Goal: Task Accomplishment & Management: Manage account settings

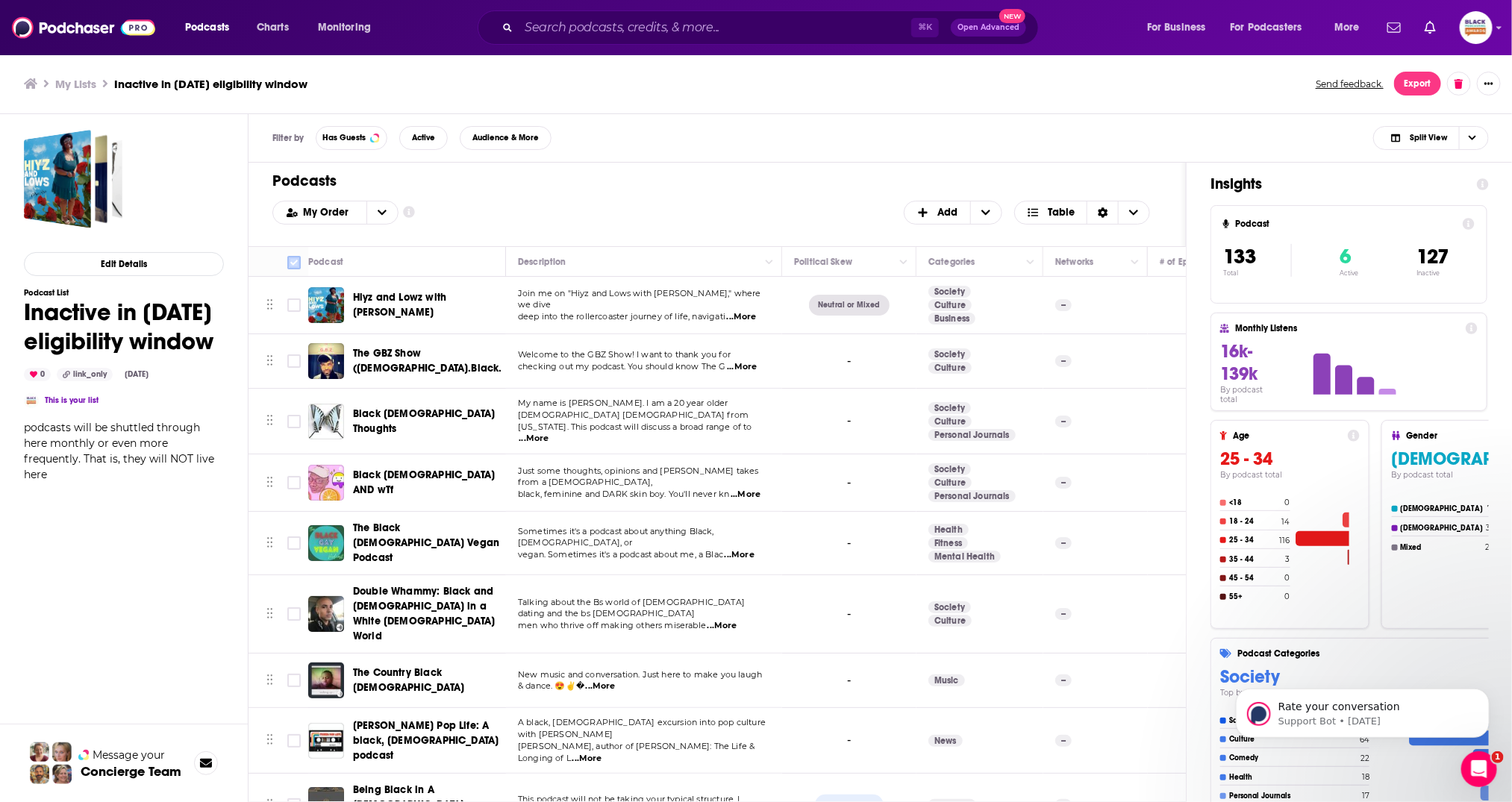
click at [297, 259] on input "Toggle select all" at bounding box center [294, 263] width 14 height 14
checkbox input "true"
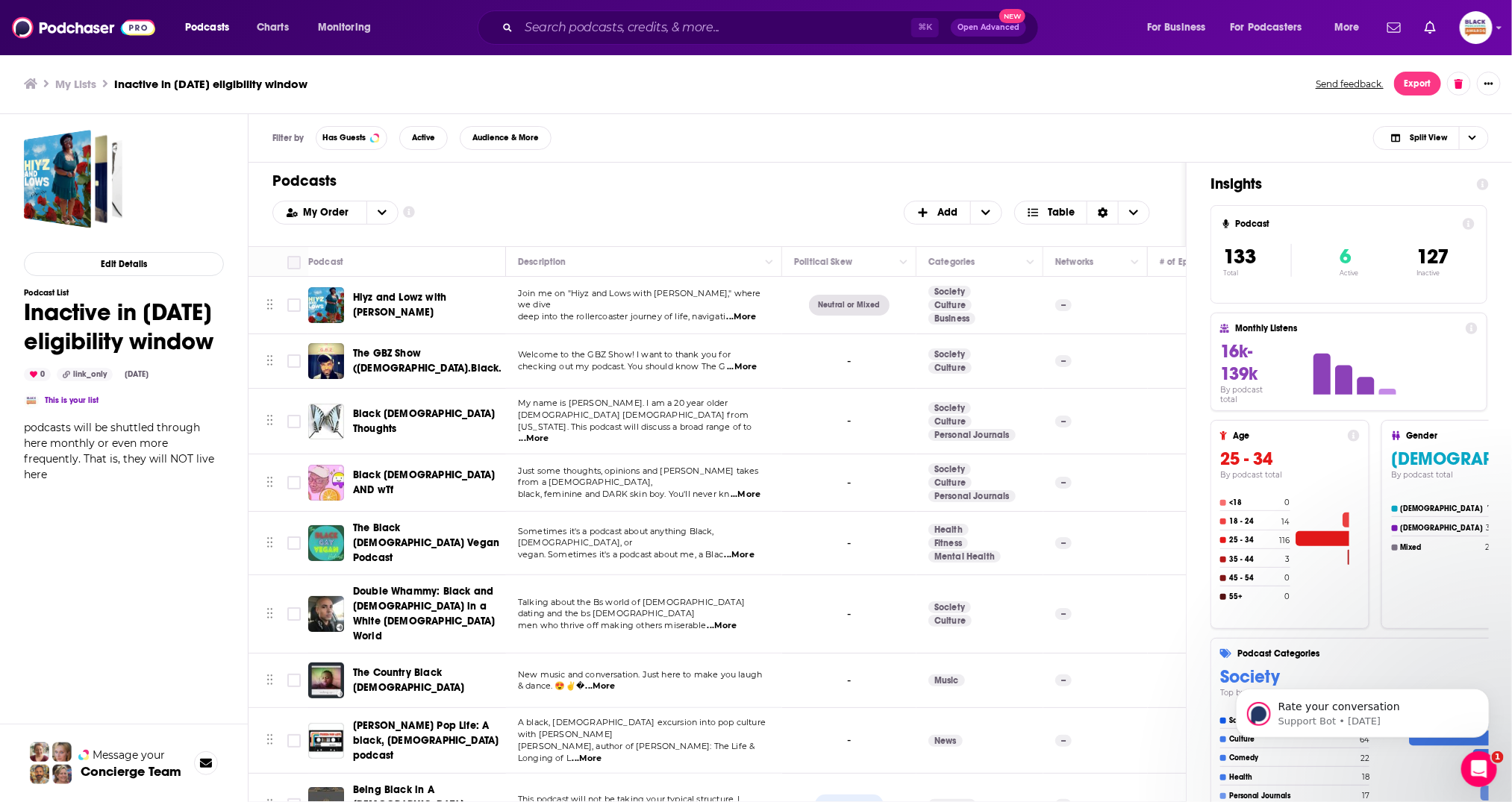
checkbox input "true"
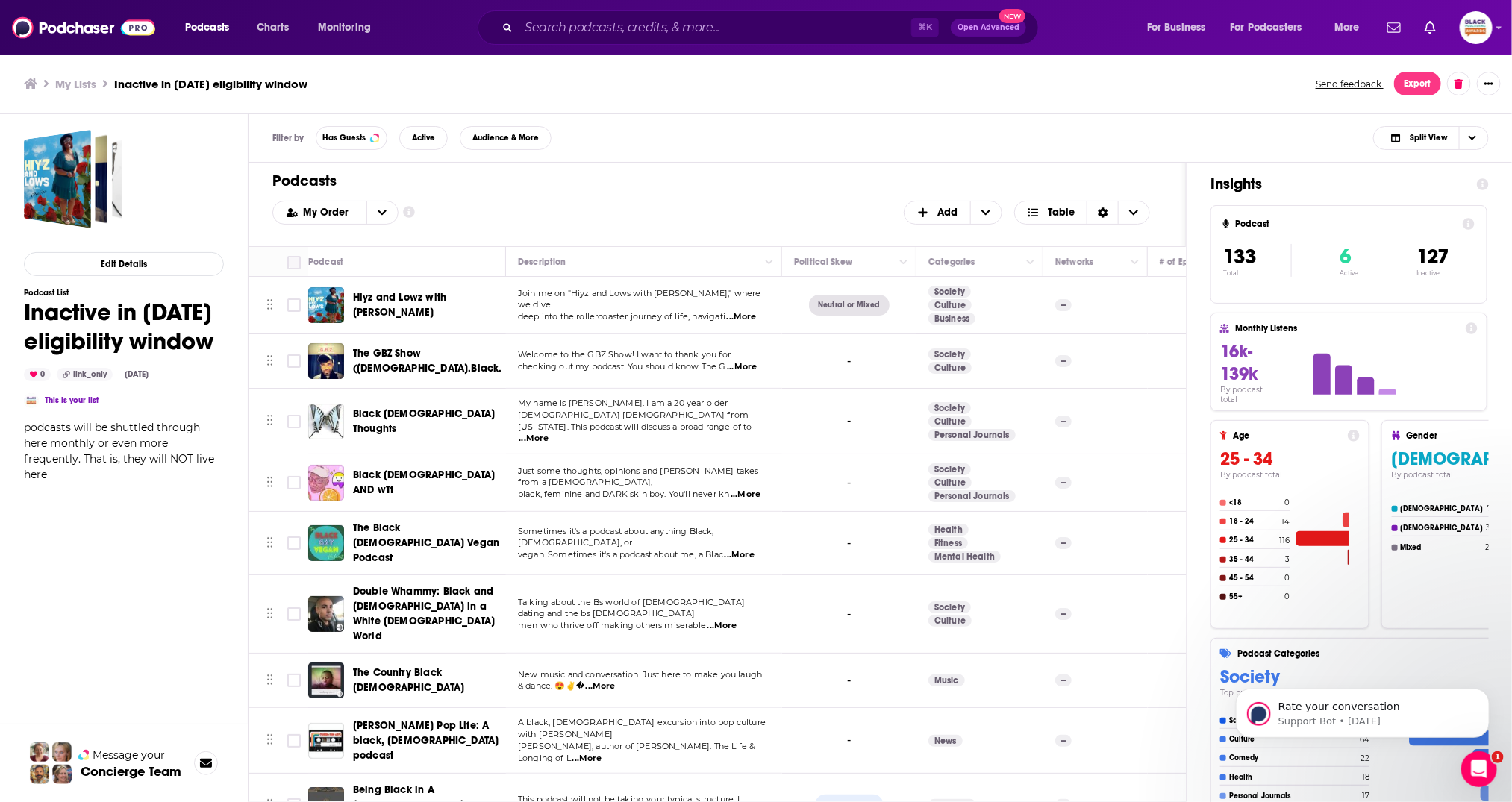
checkbox input "true"
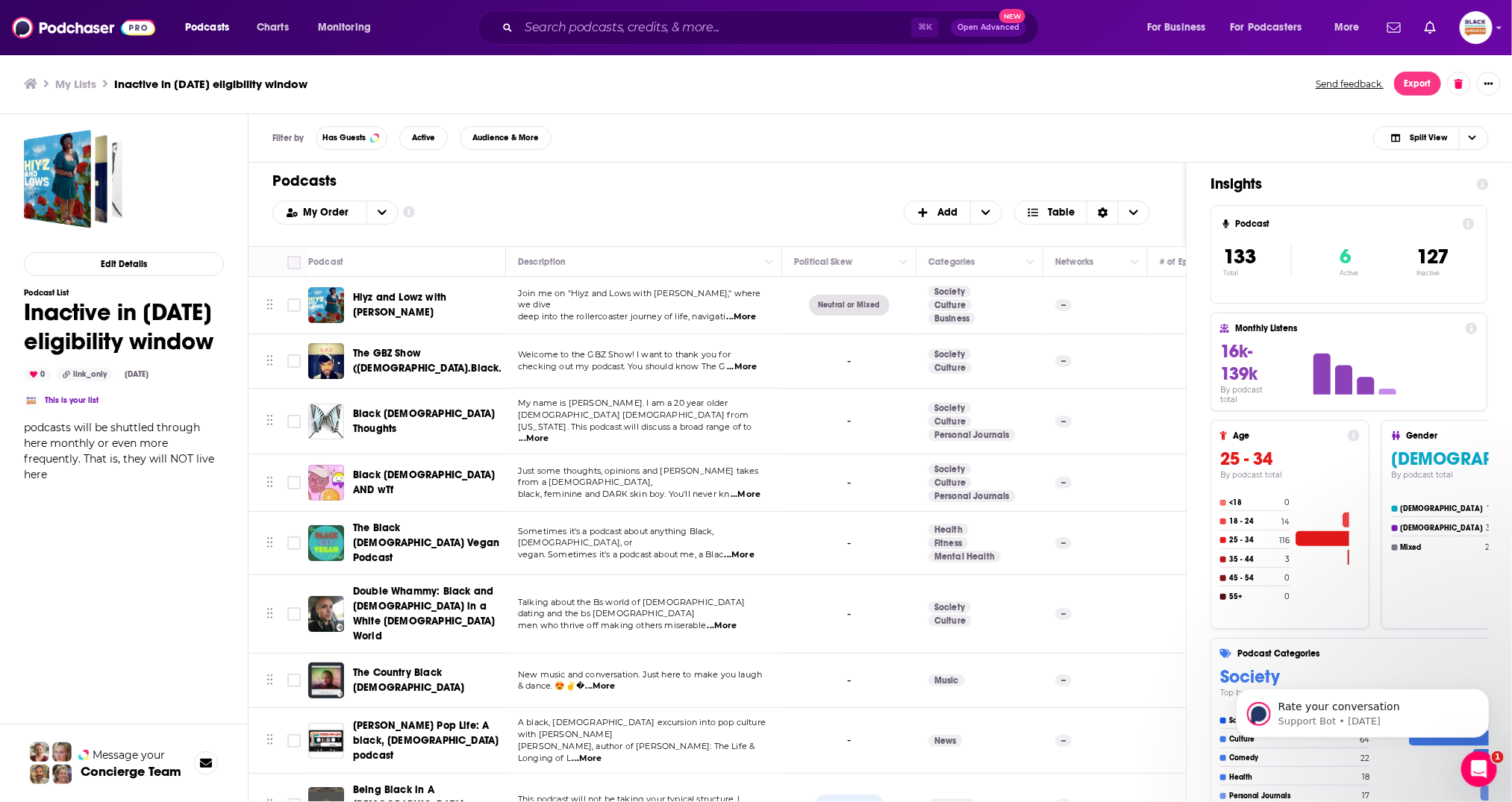
checkbox input "true"
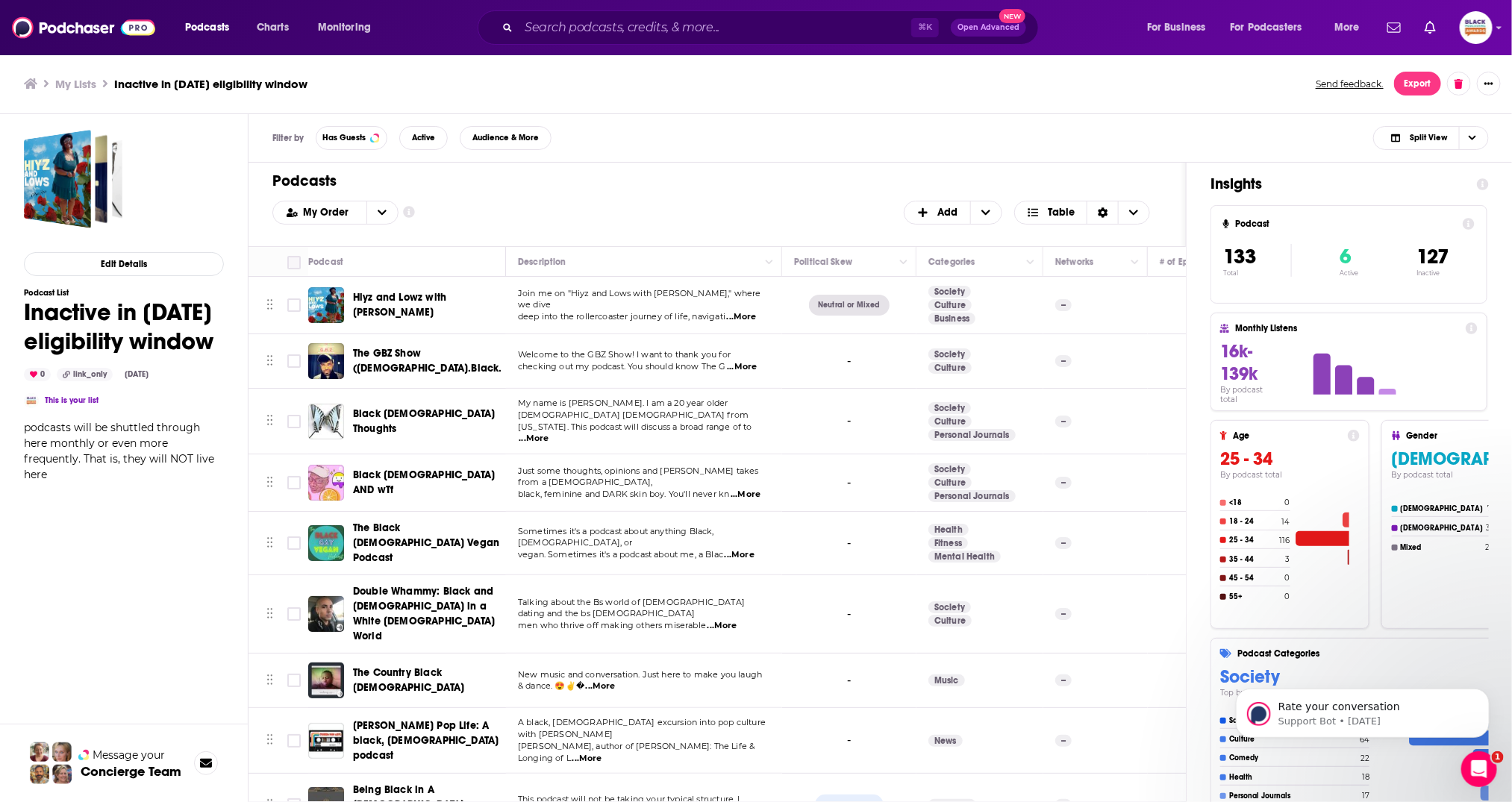
checkbox input "true"
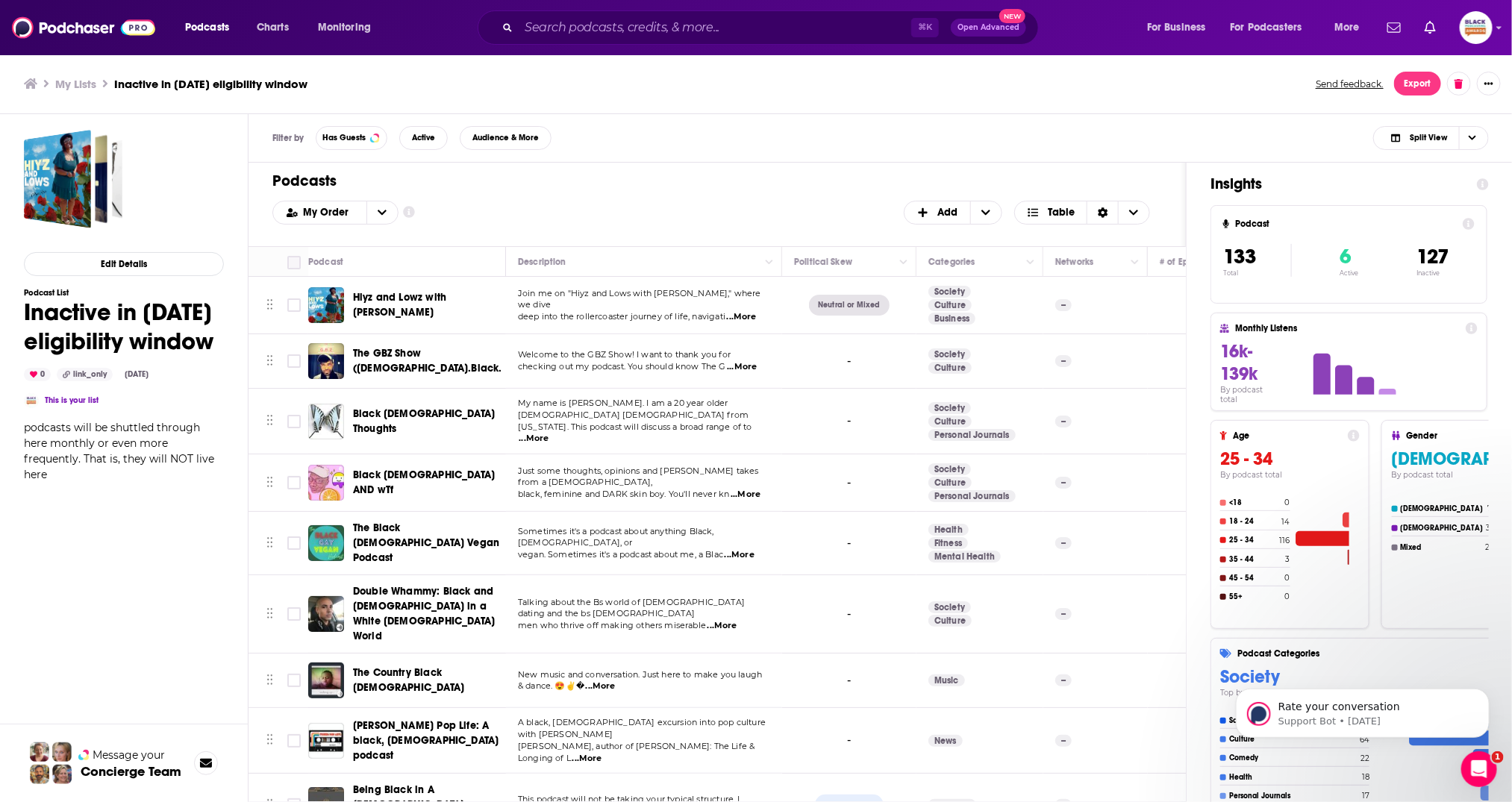
checkbox input "true"
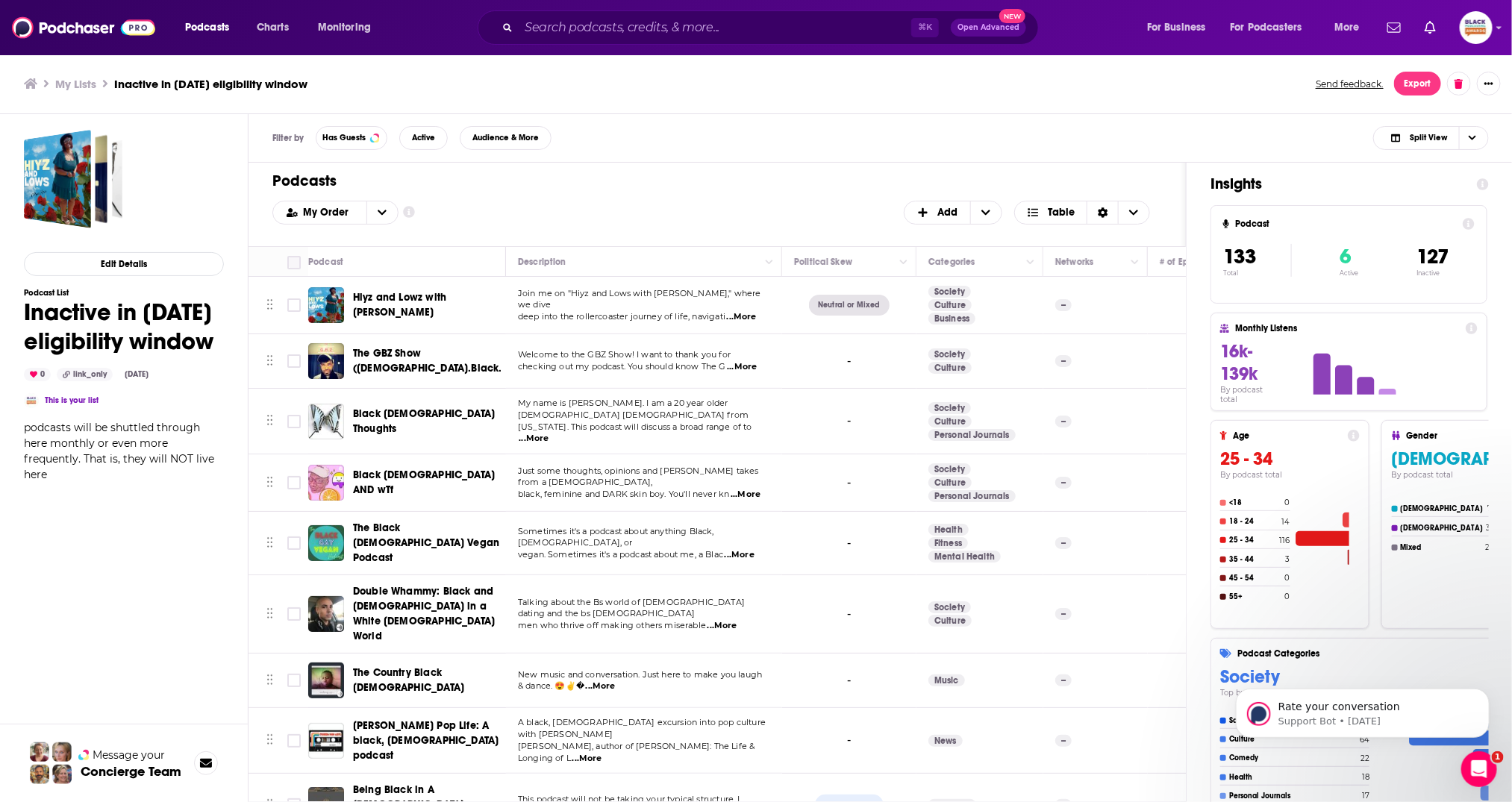
checkbox input "true"
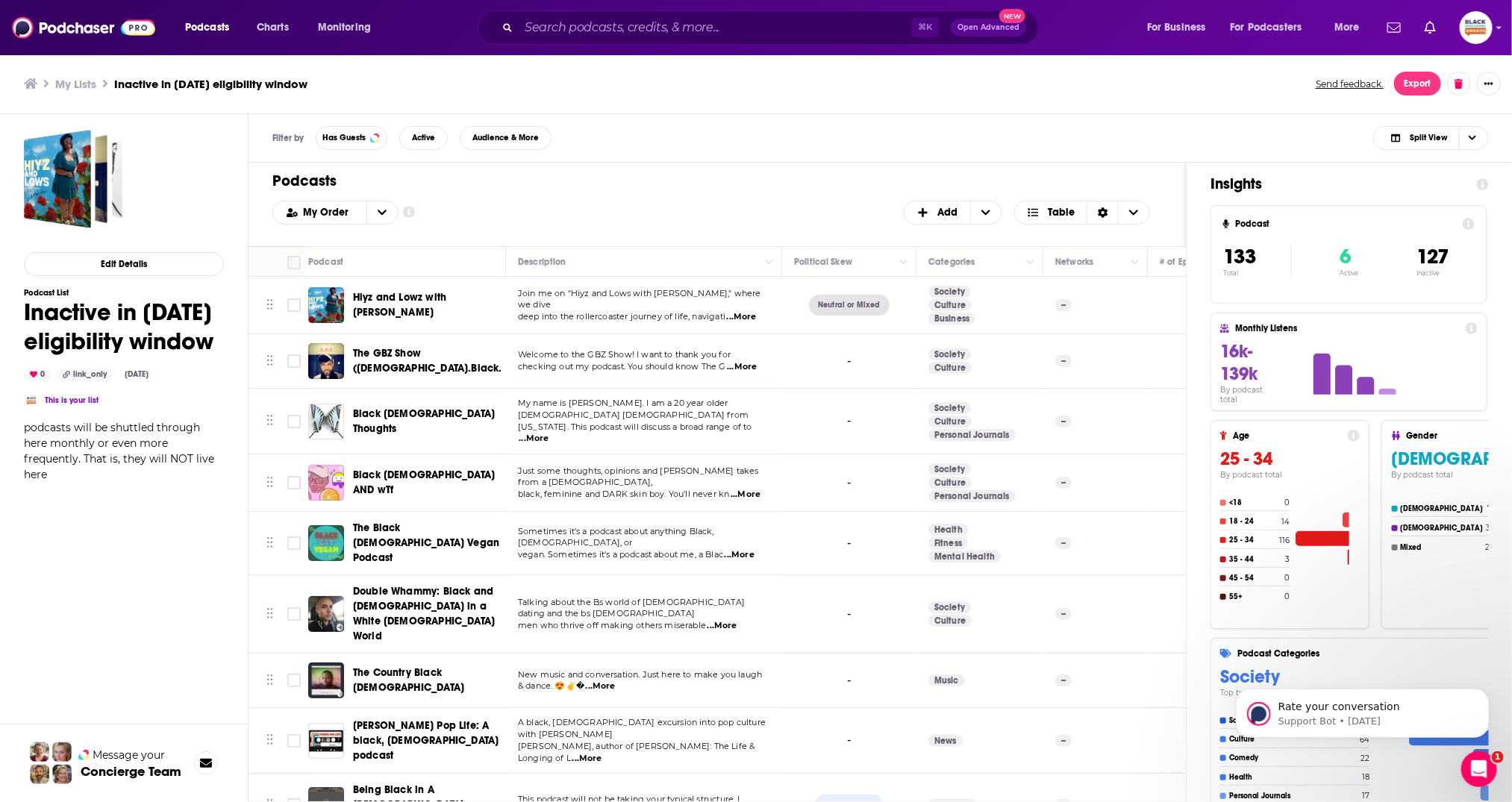
checkbox input "true"
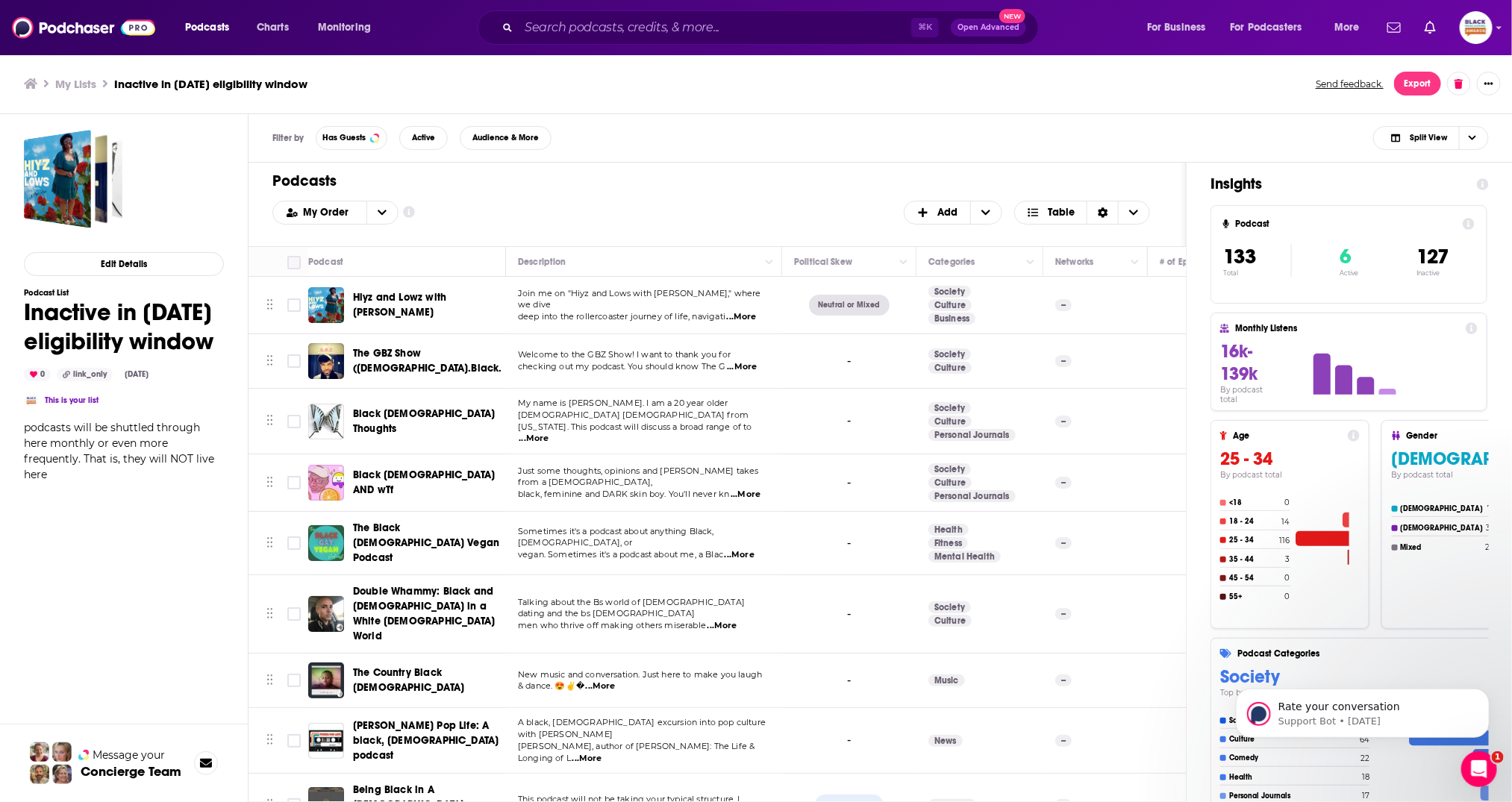
checkbox input "true"
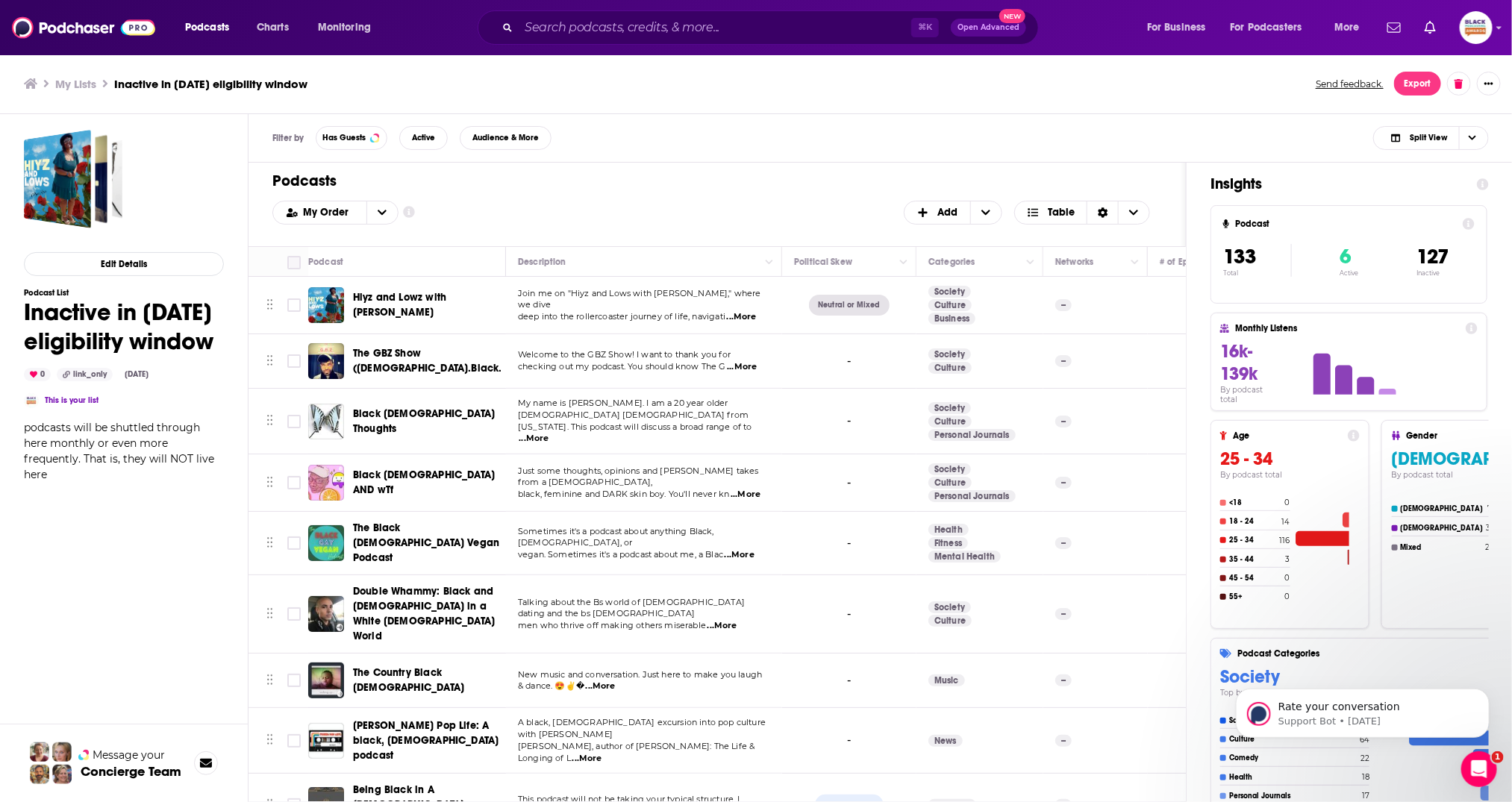
checkbox input "true"
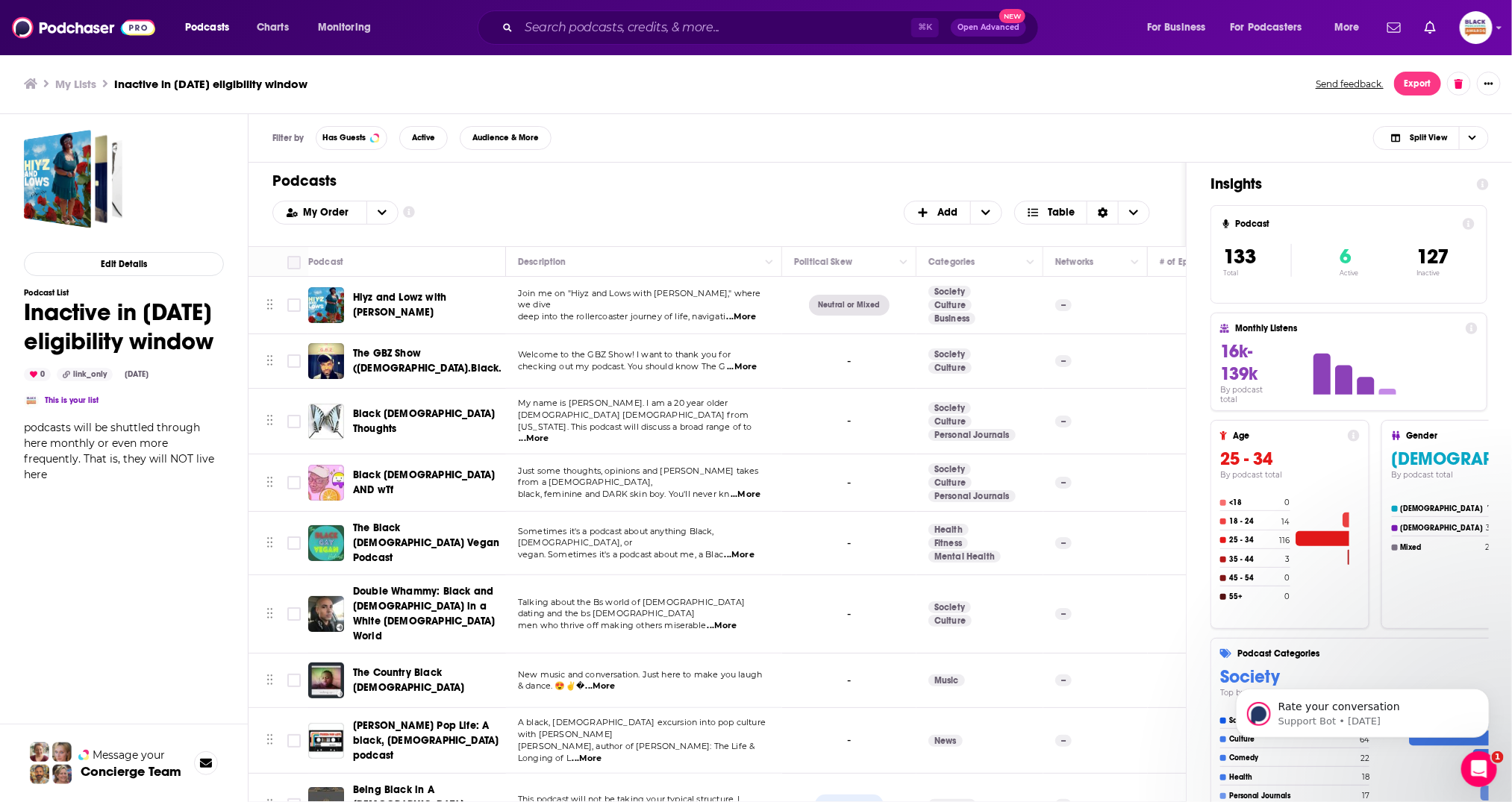
checkbox input "true"
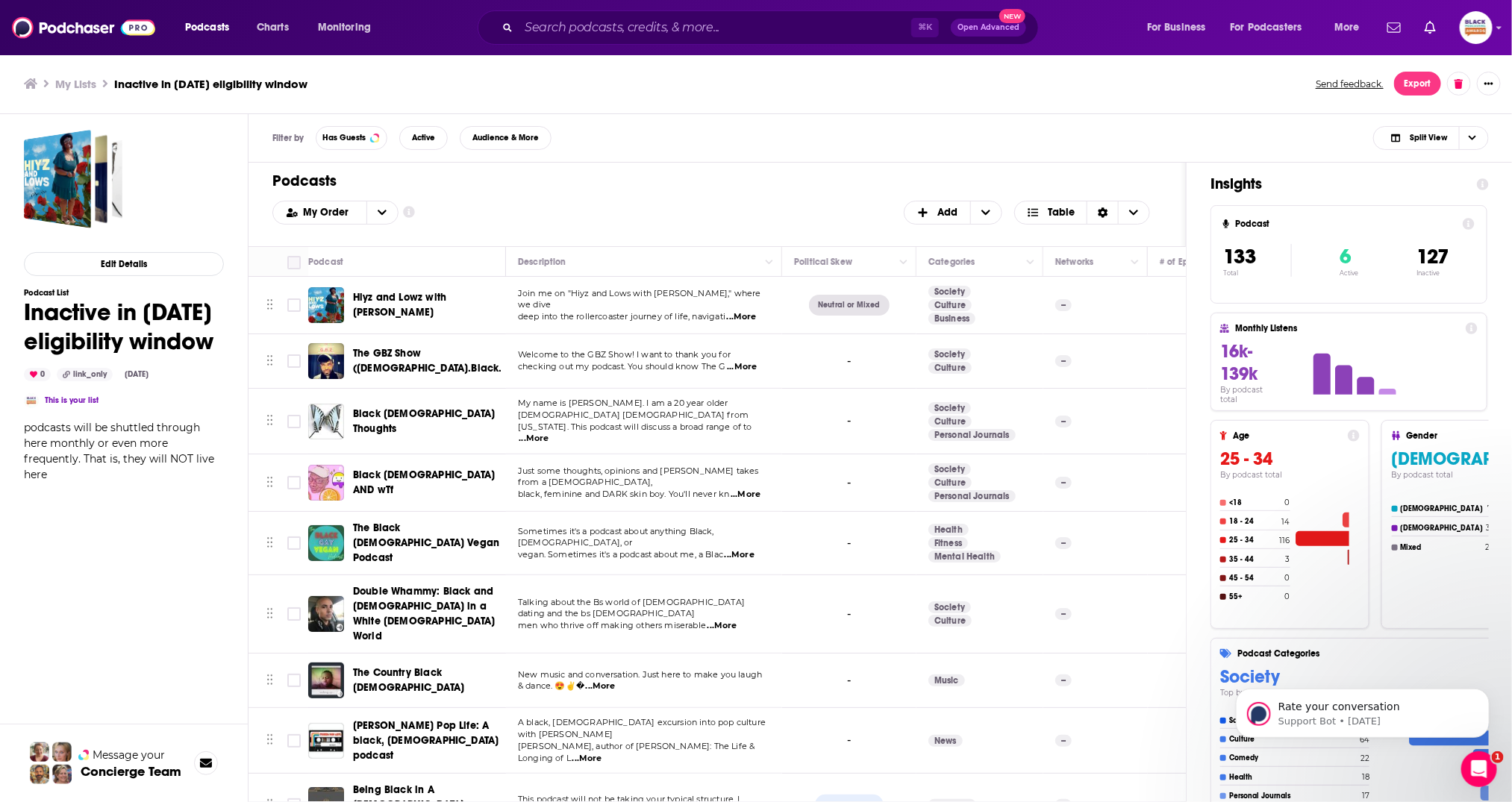
checkbox input "true"
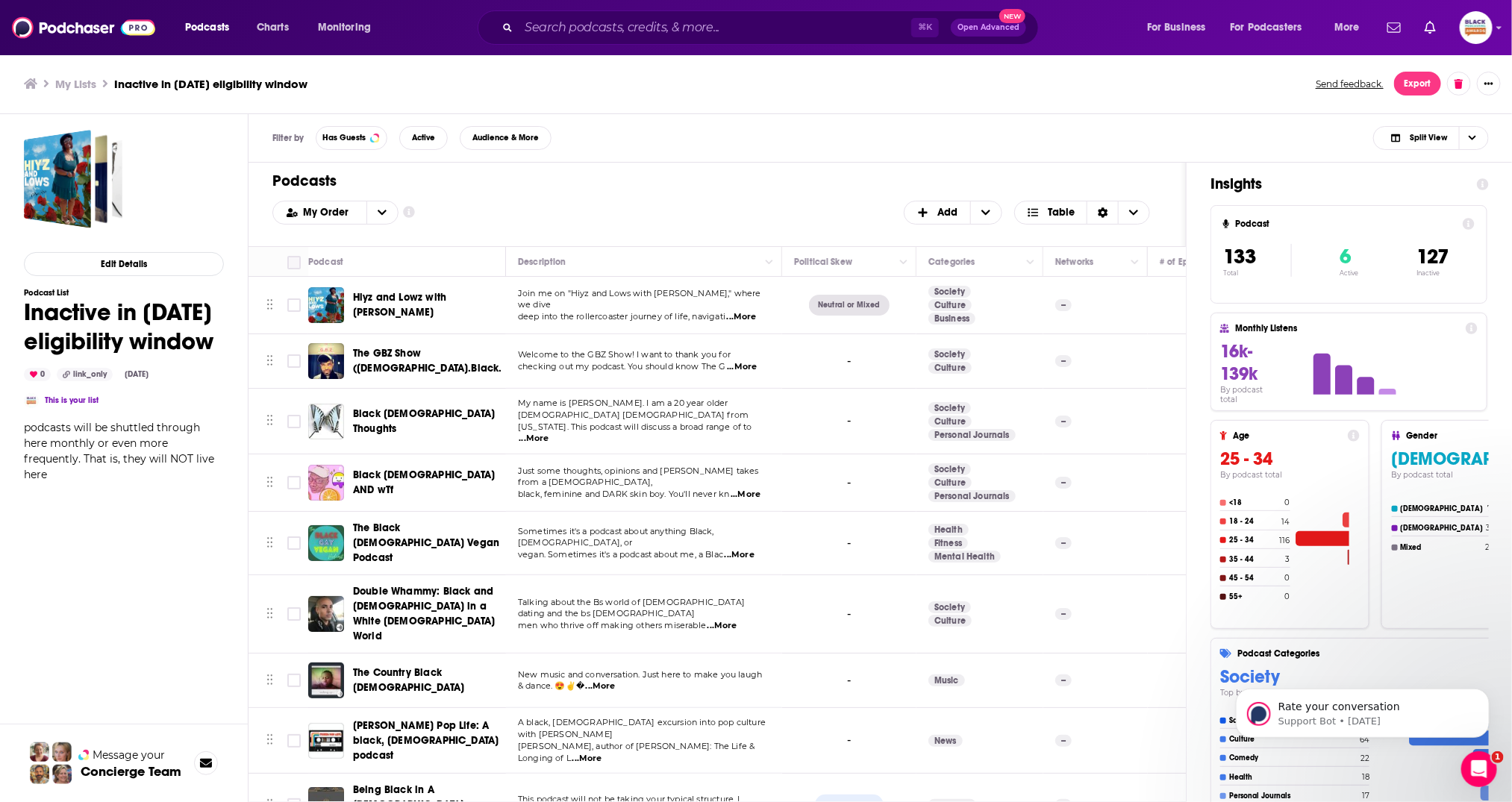
checkbox input "true"
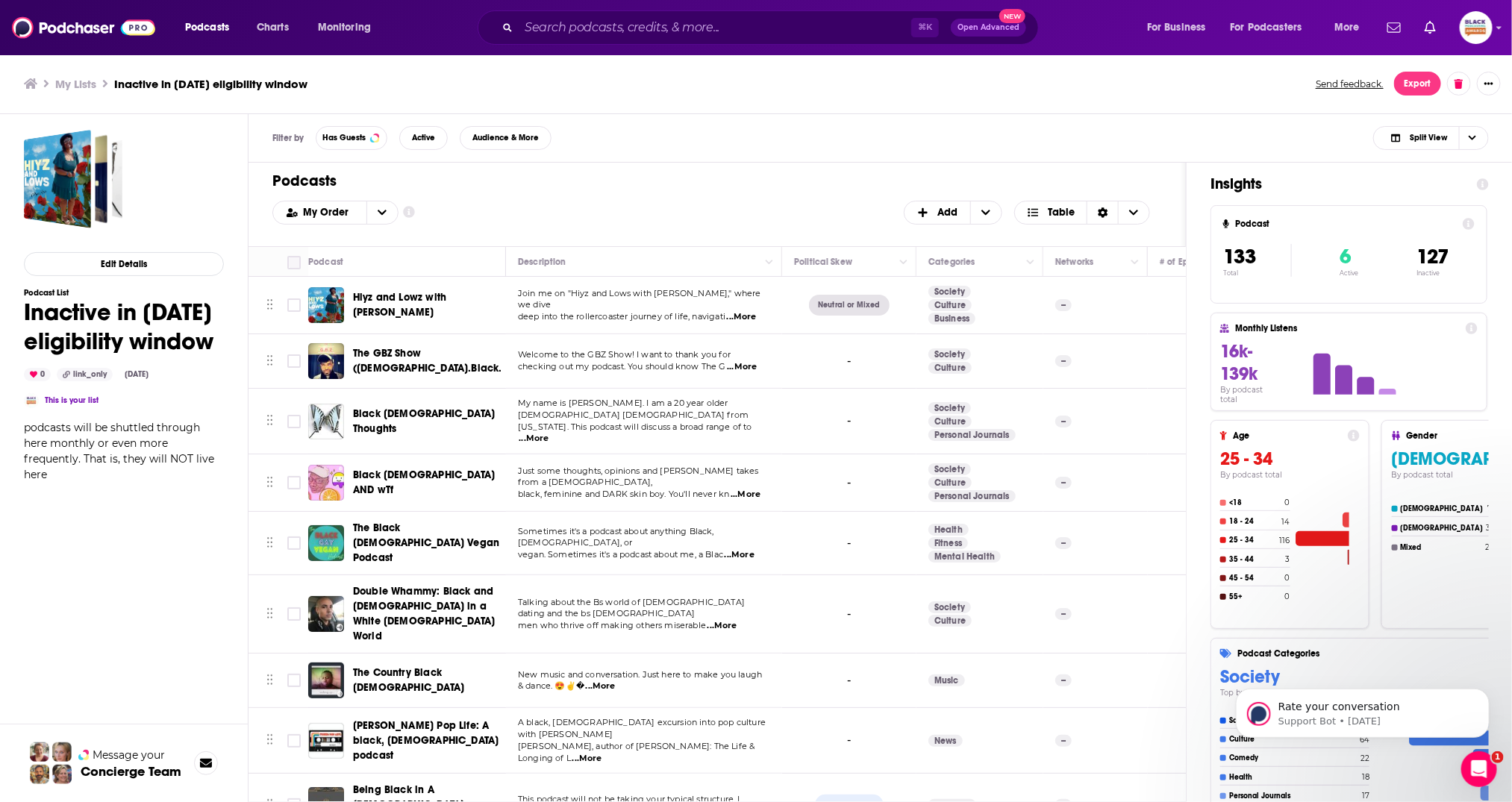
checkbox input "true"
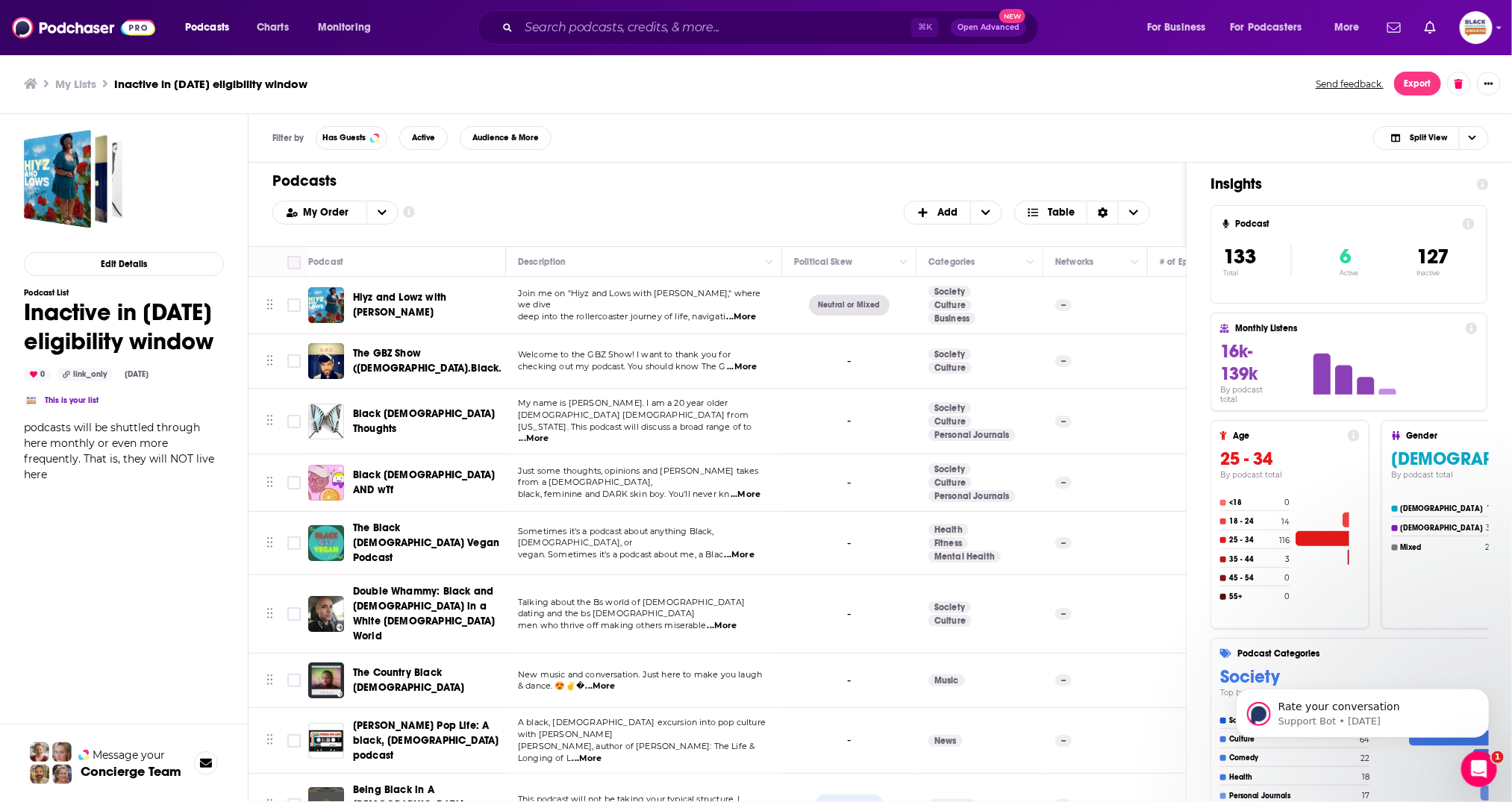
checkbox input "true"
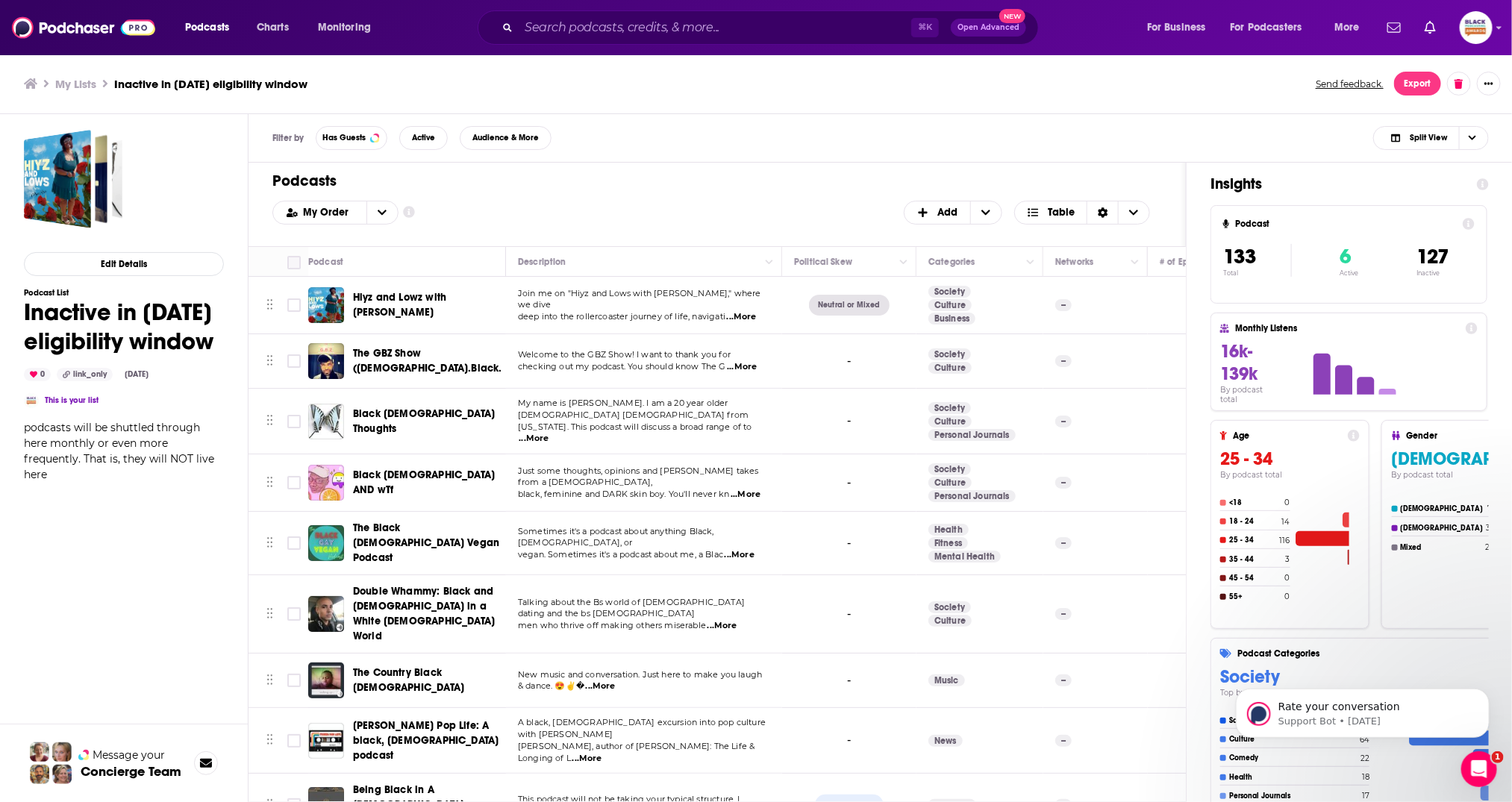
checkbox input "true"
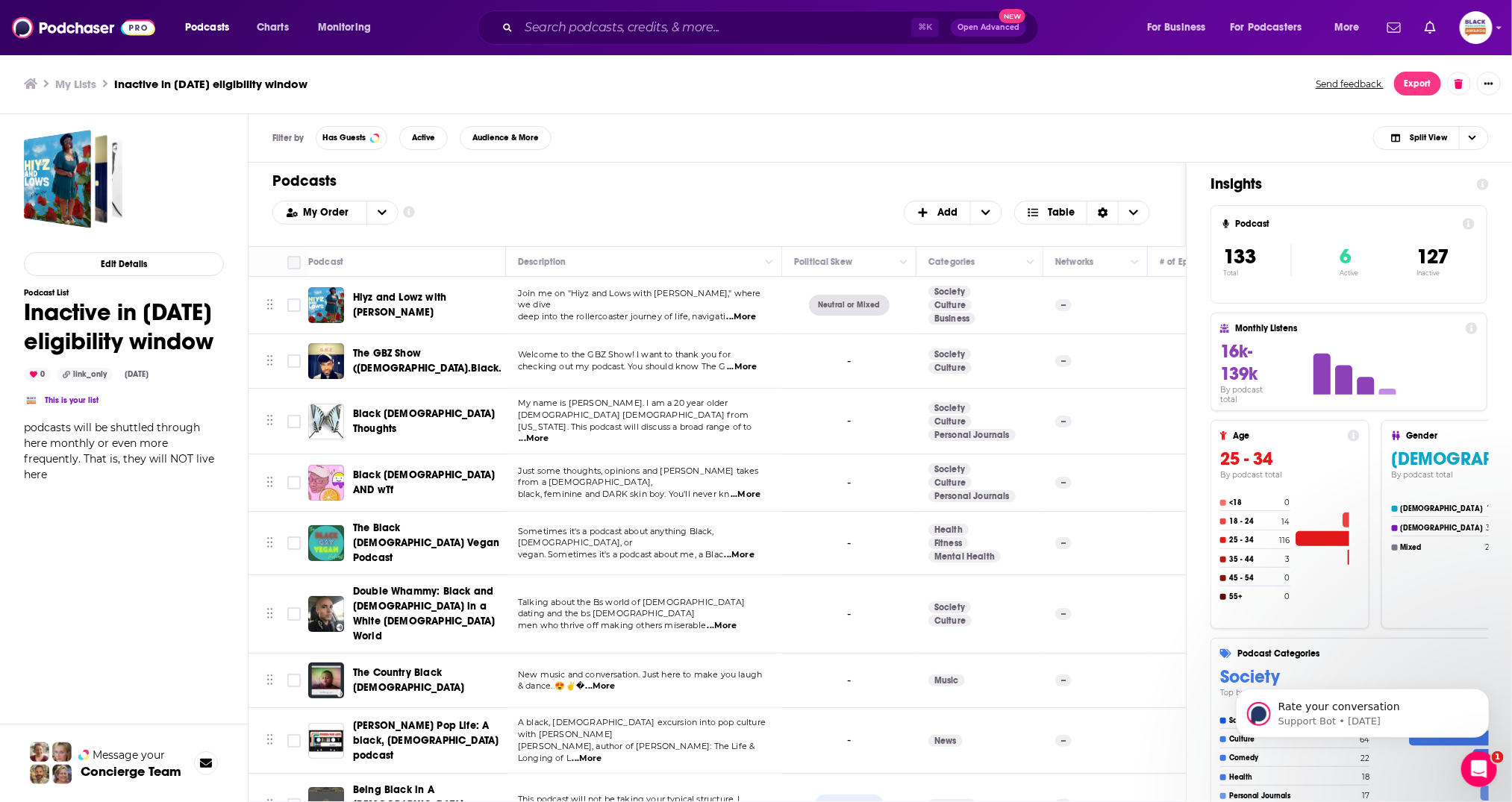
checkbox input "true"
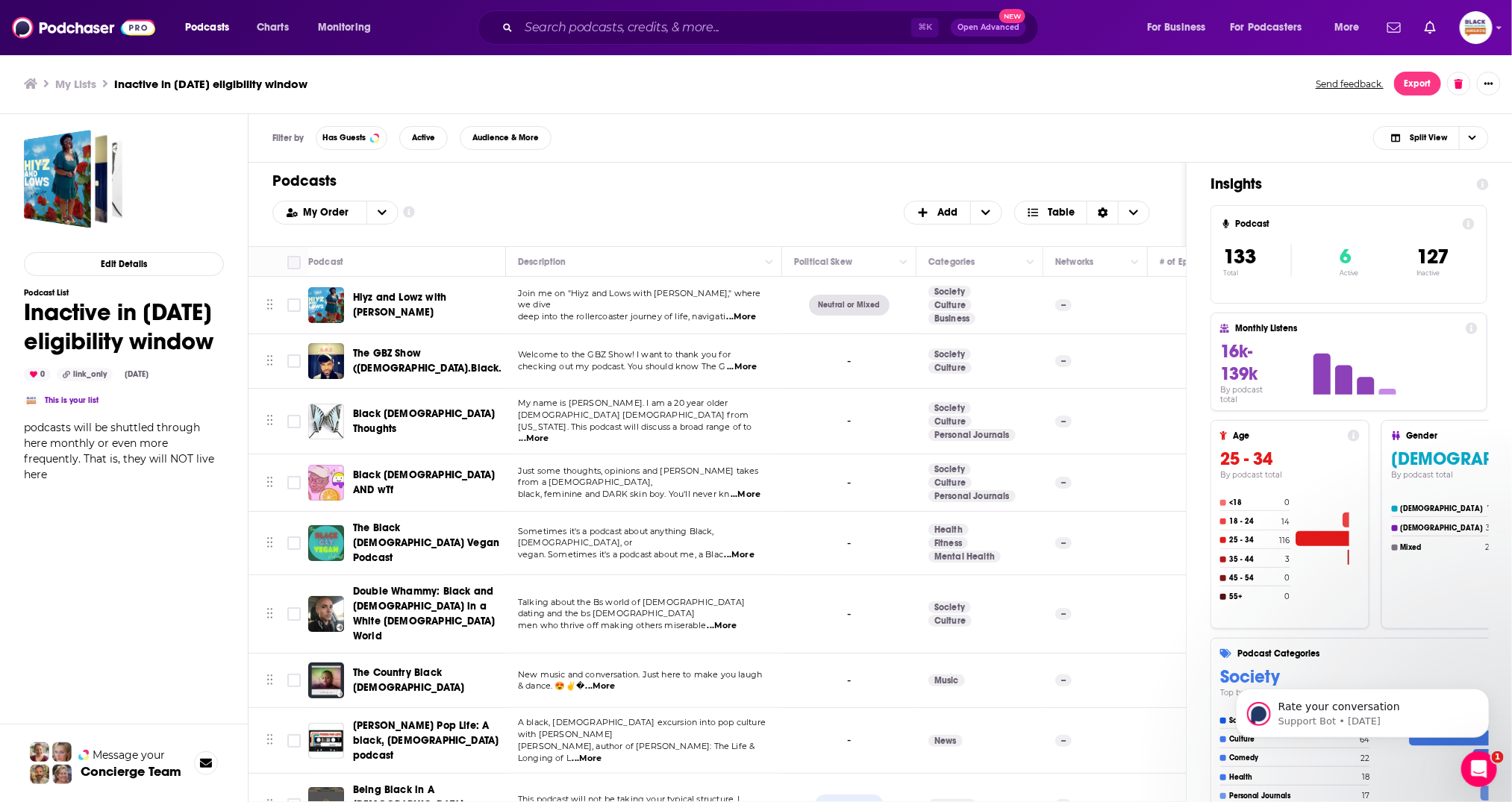
checkbox input "true"
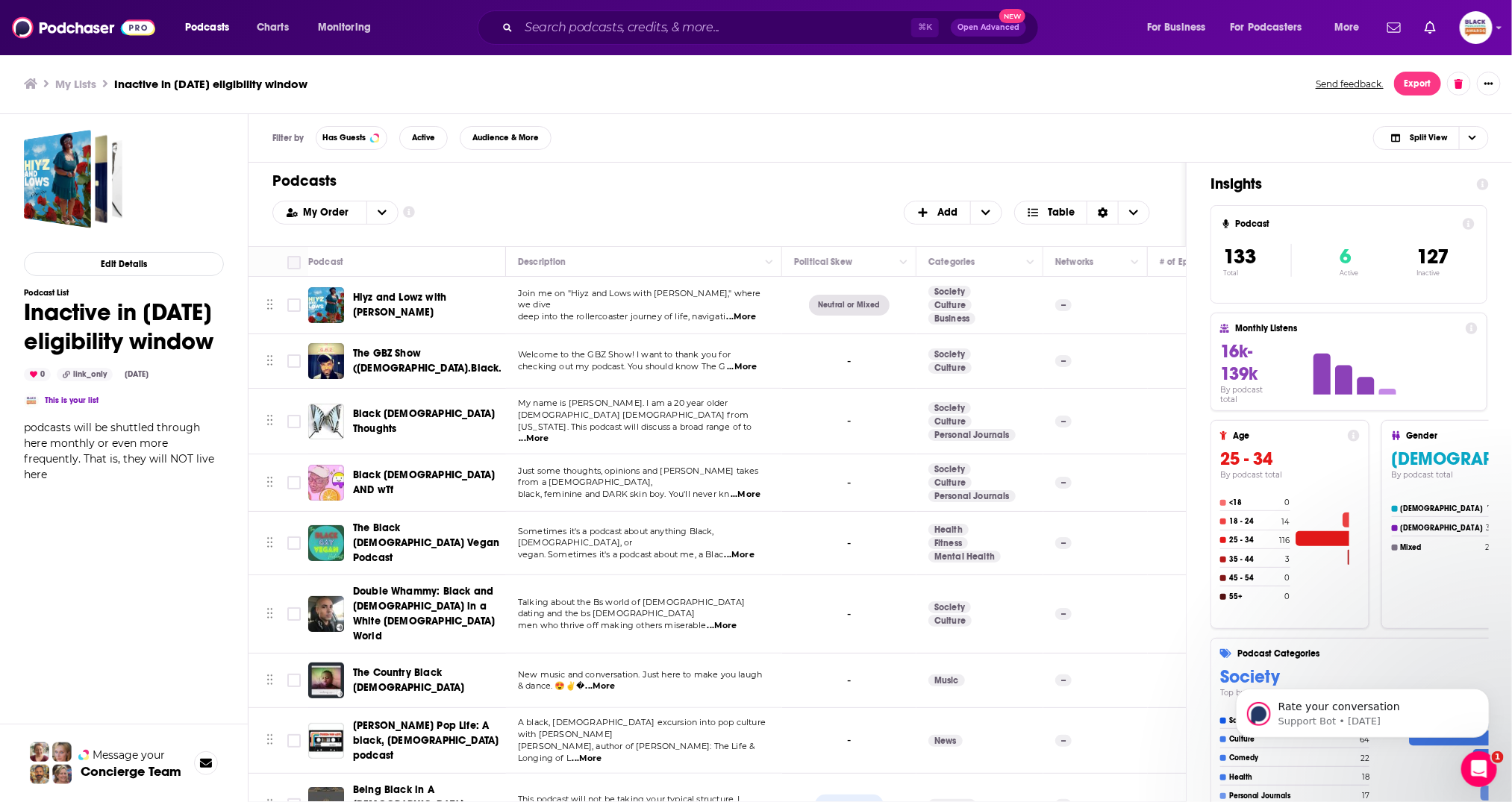
checkbox input "true"
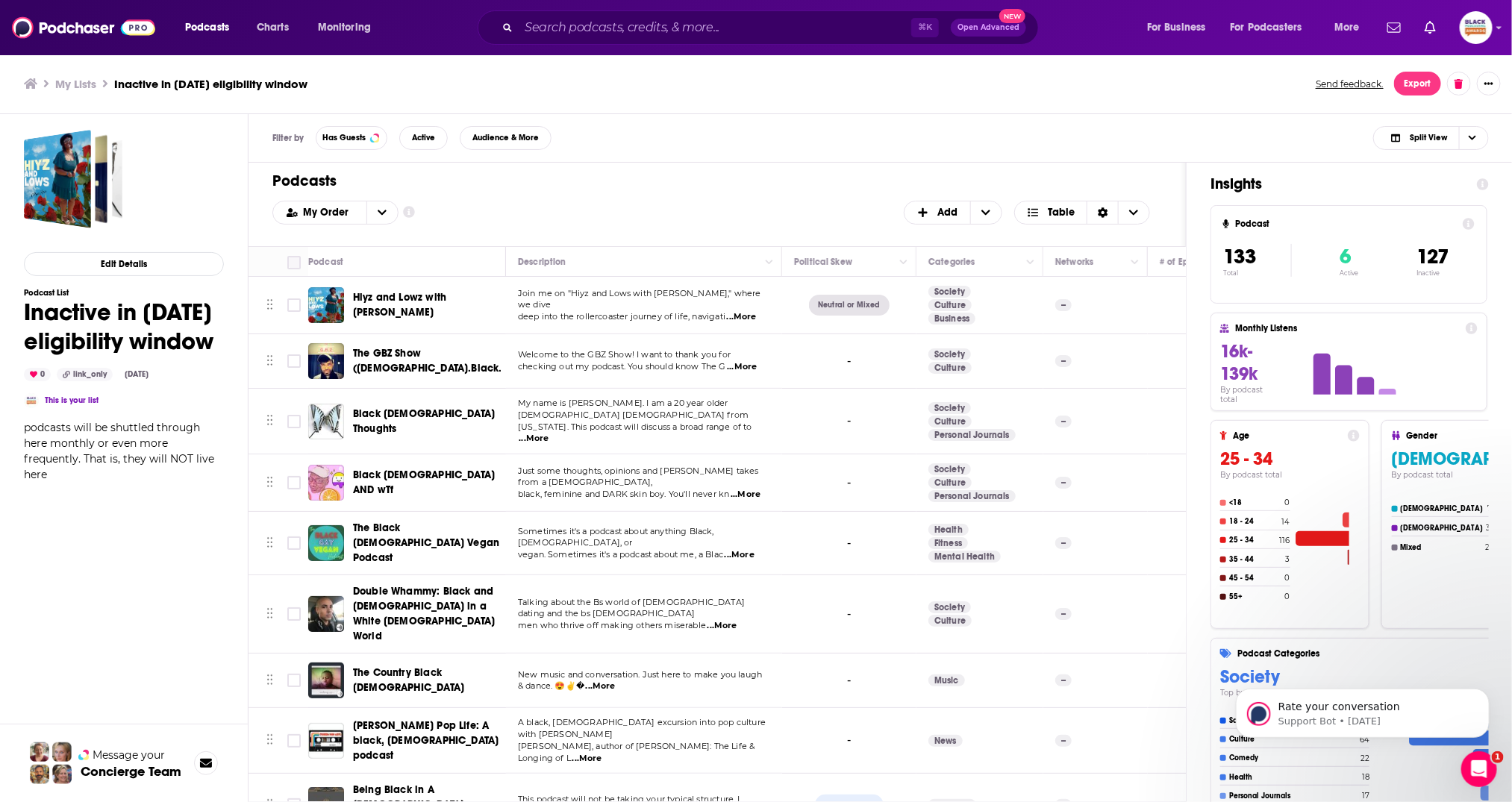
checkbox input "true"
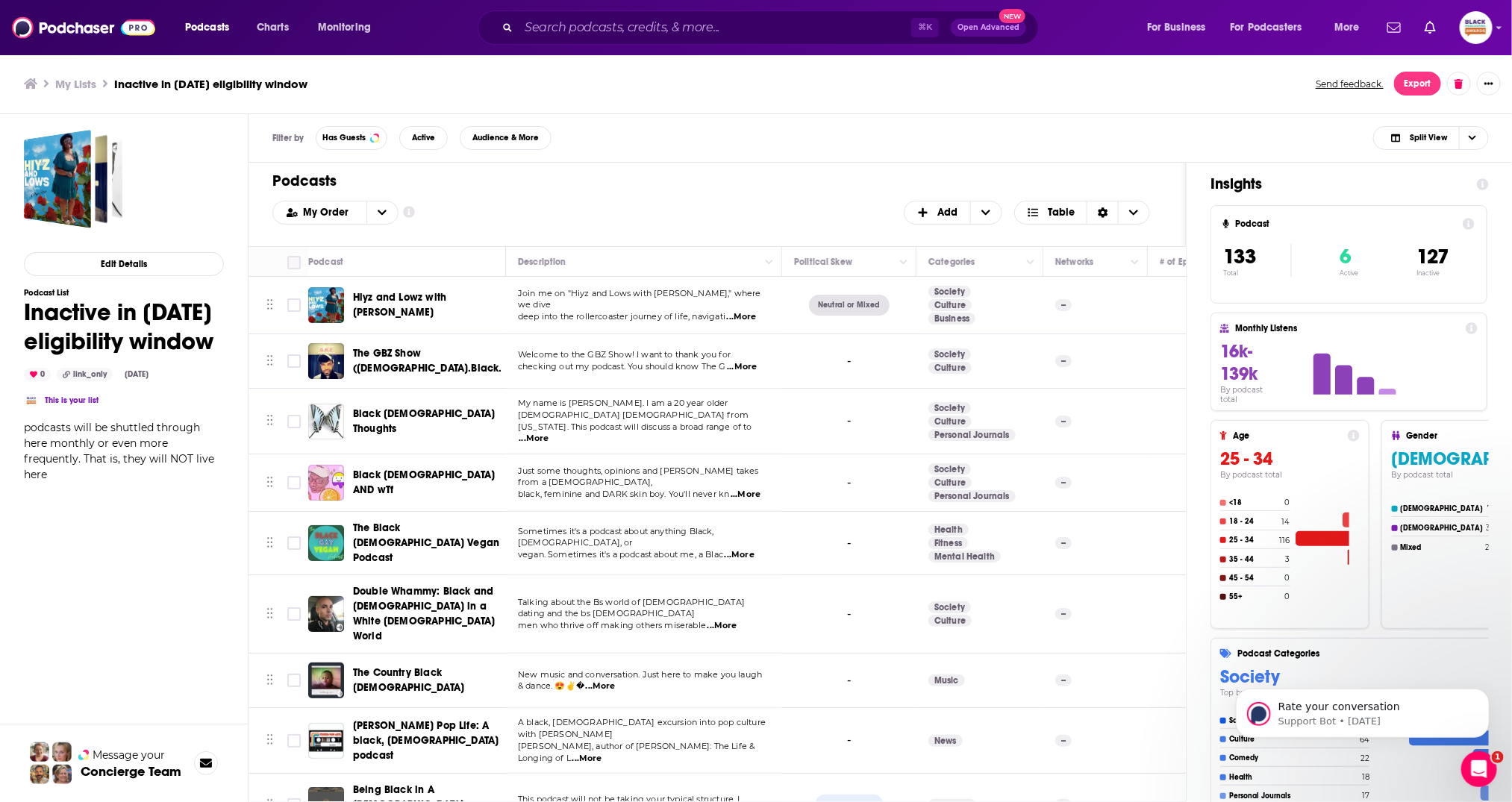
checkbox input "true"
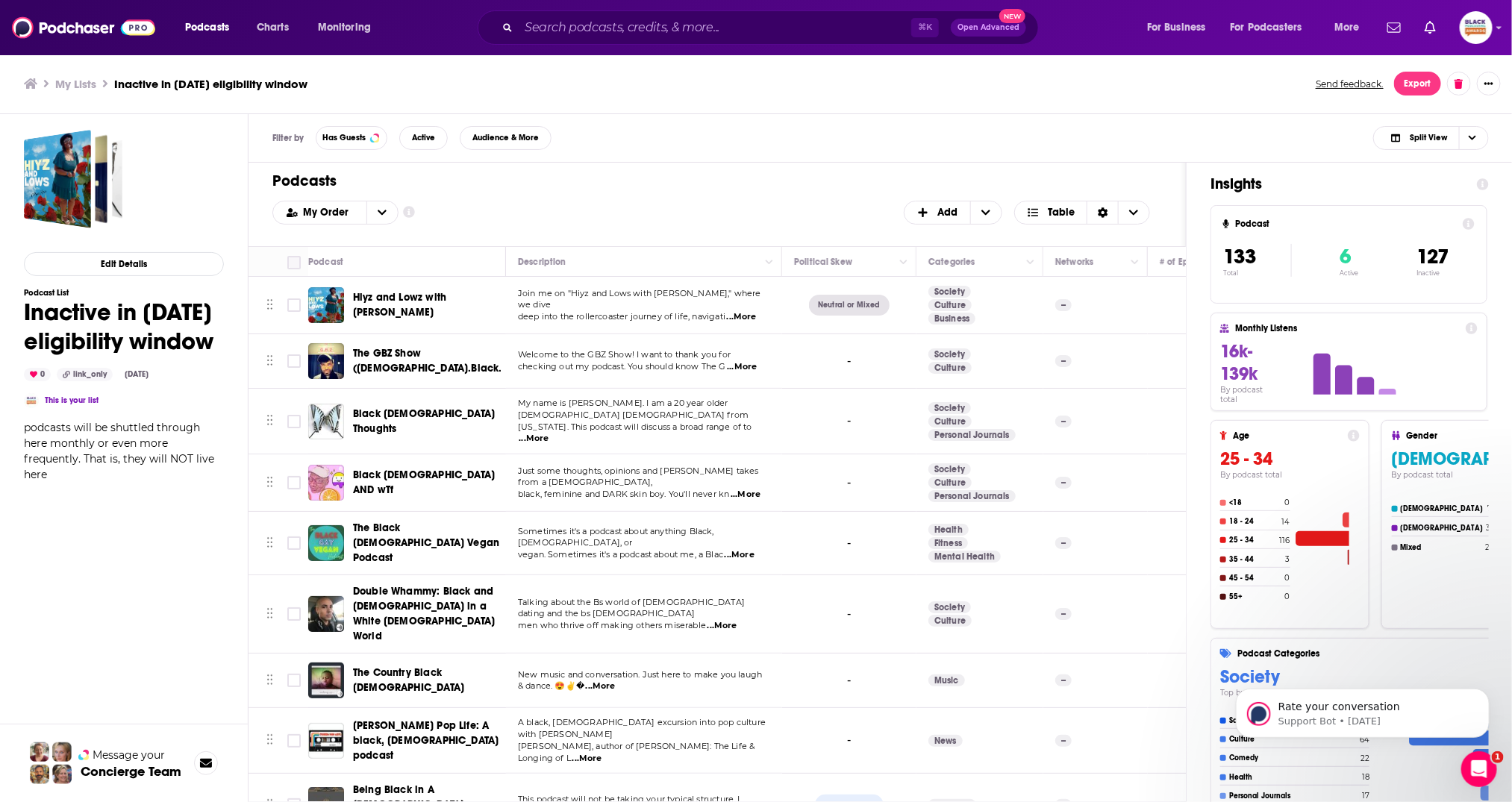
checkbox input "true"
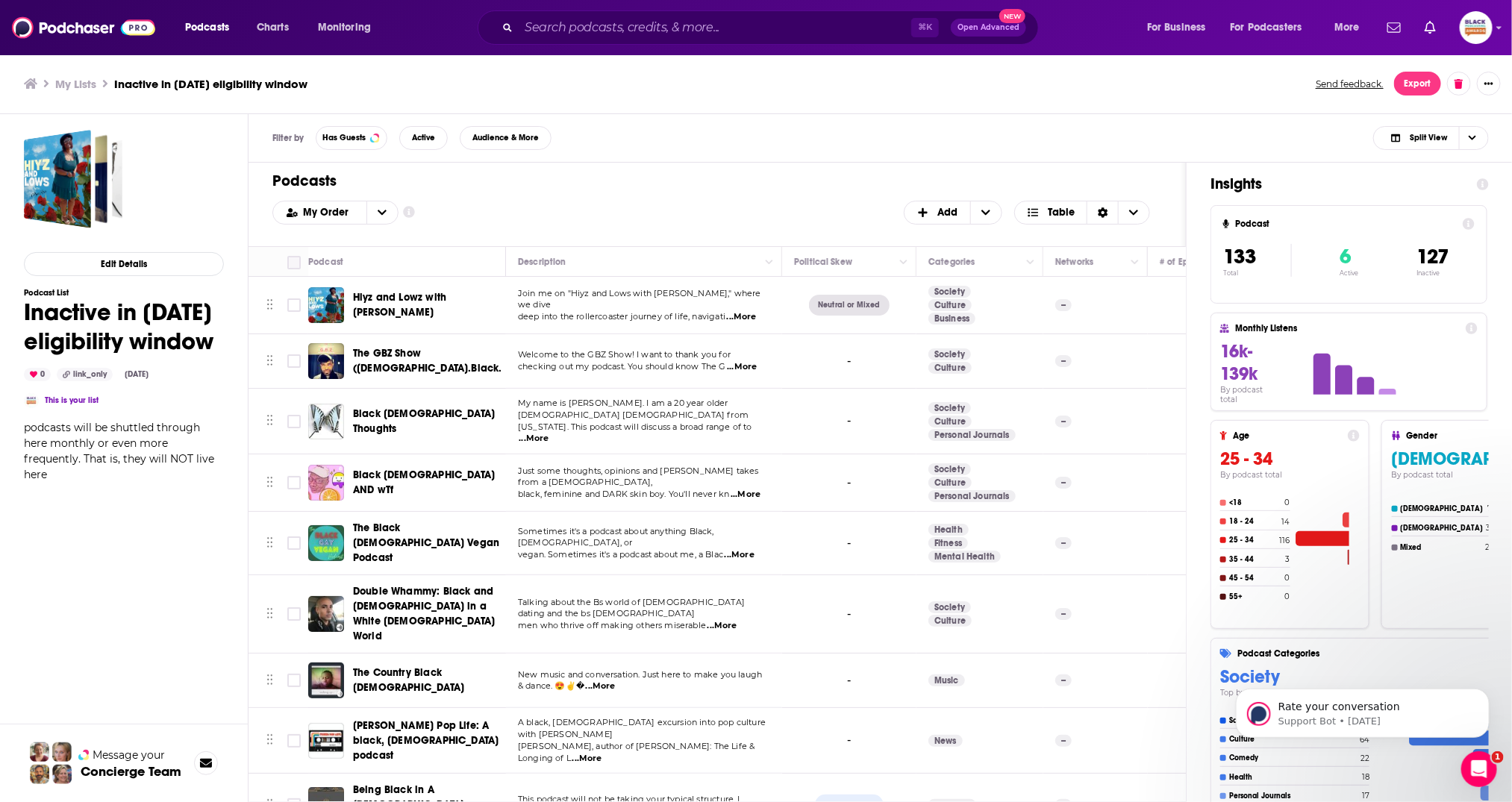
checkbox input "true"
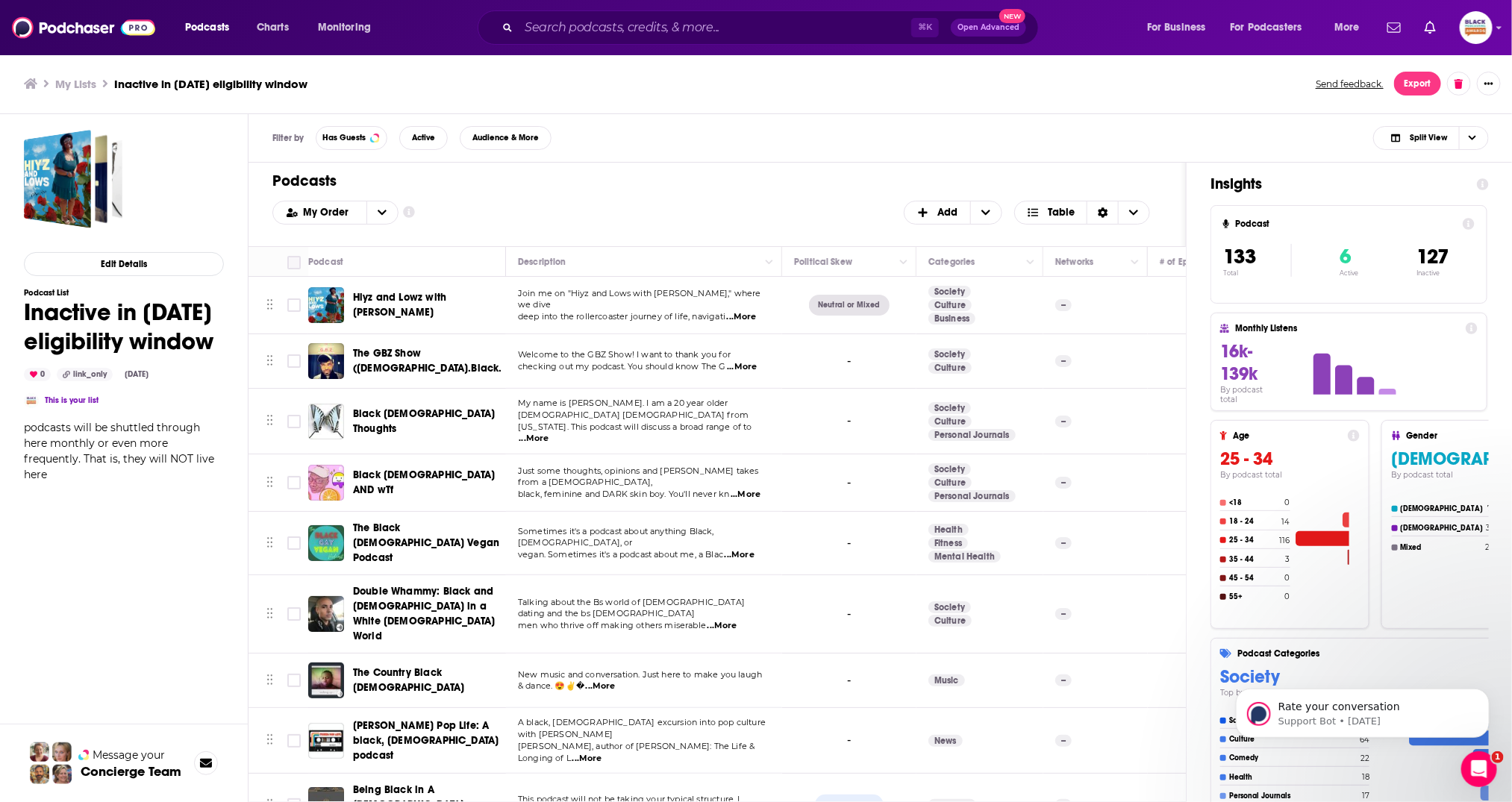
checkbox input "true"
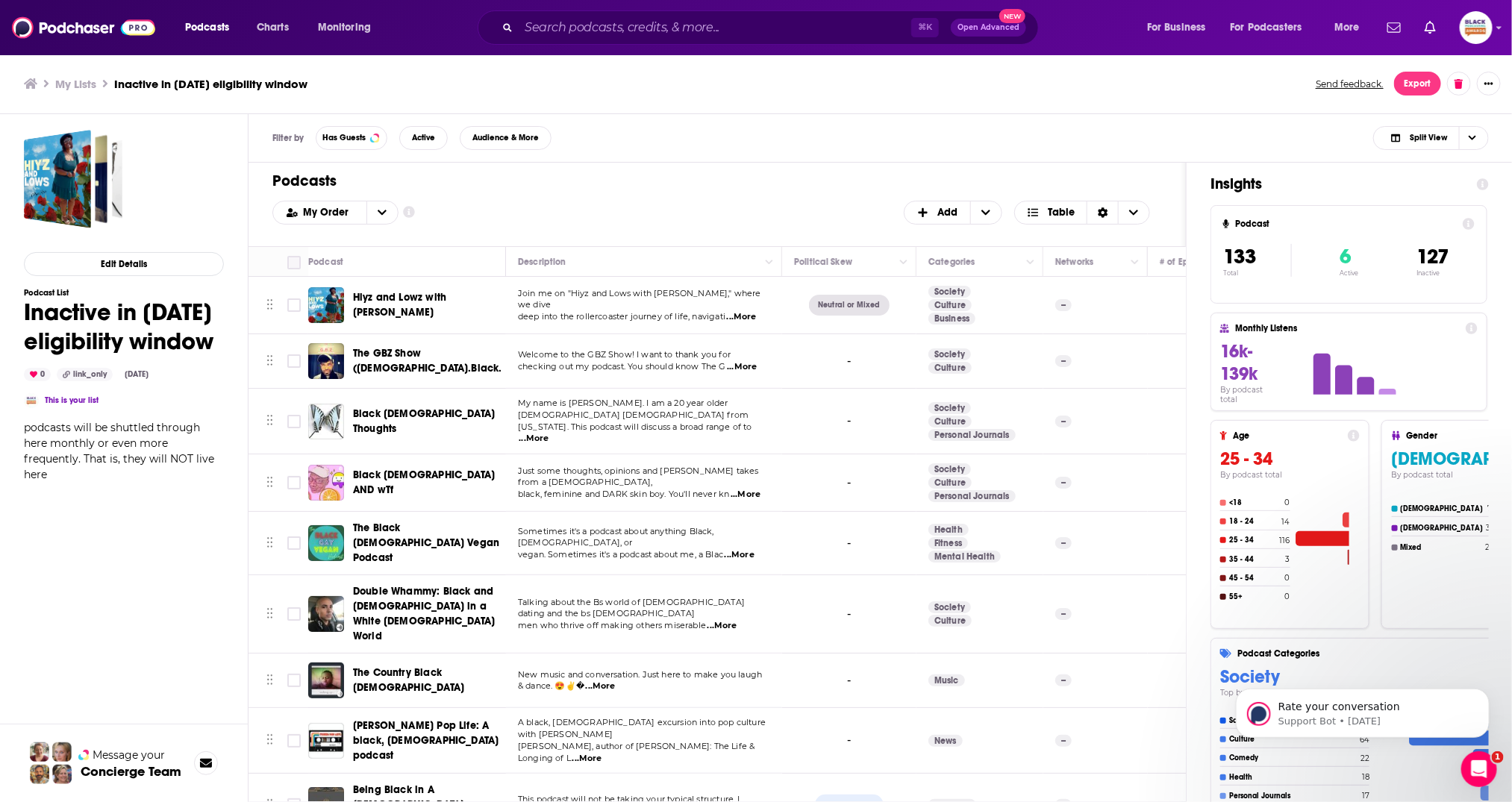
checkbox input "true"
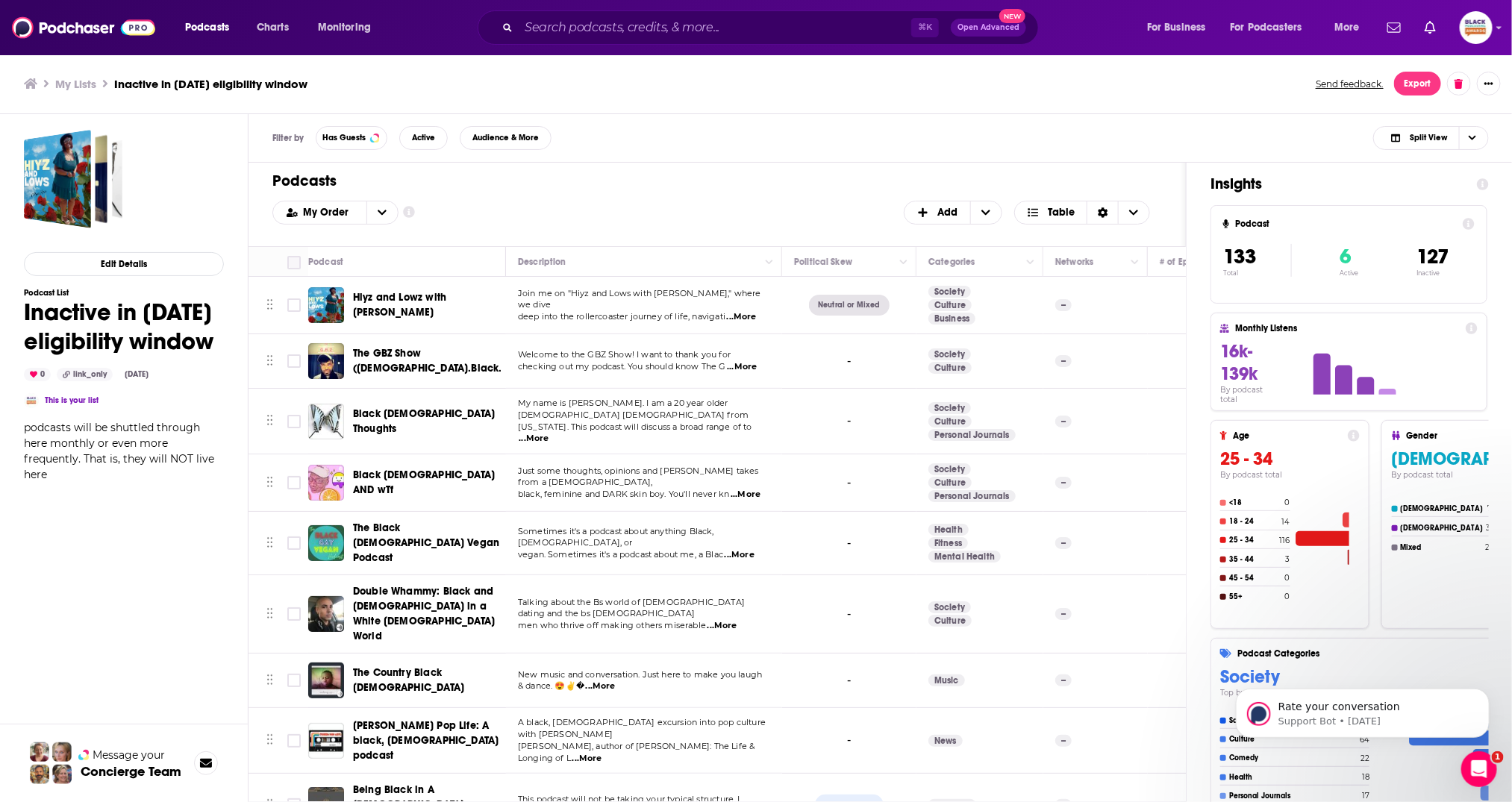
checkbox input "true"
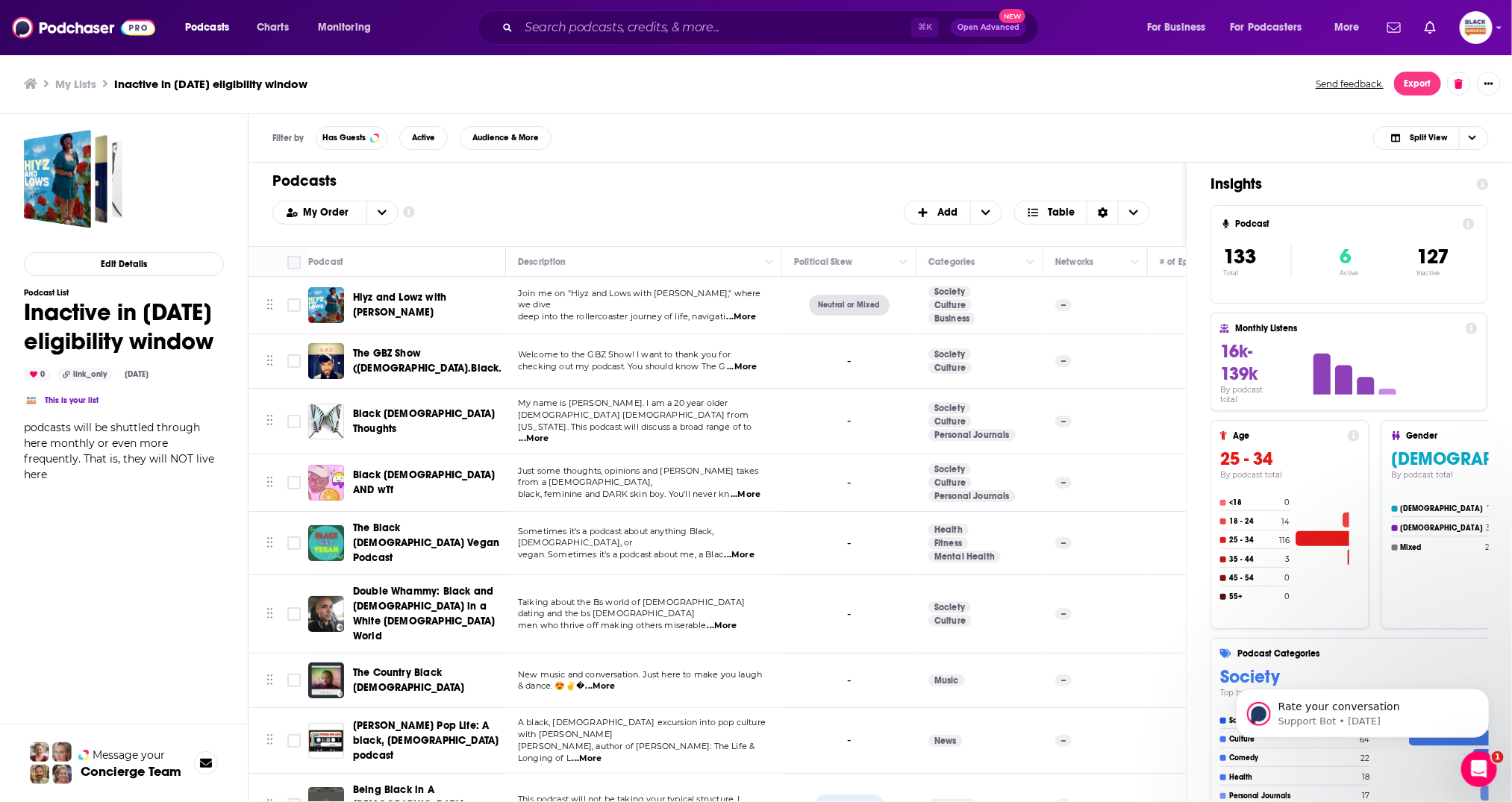
checkbox input "true"
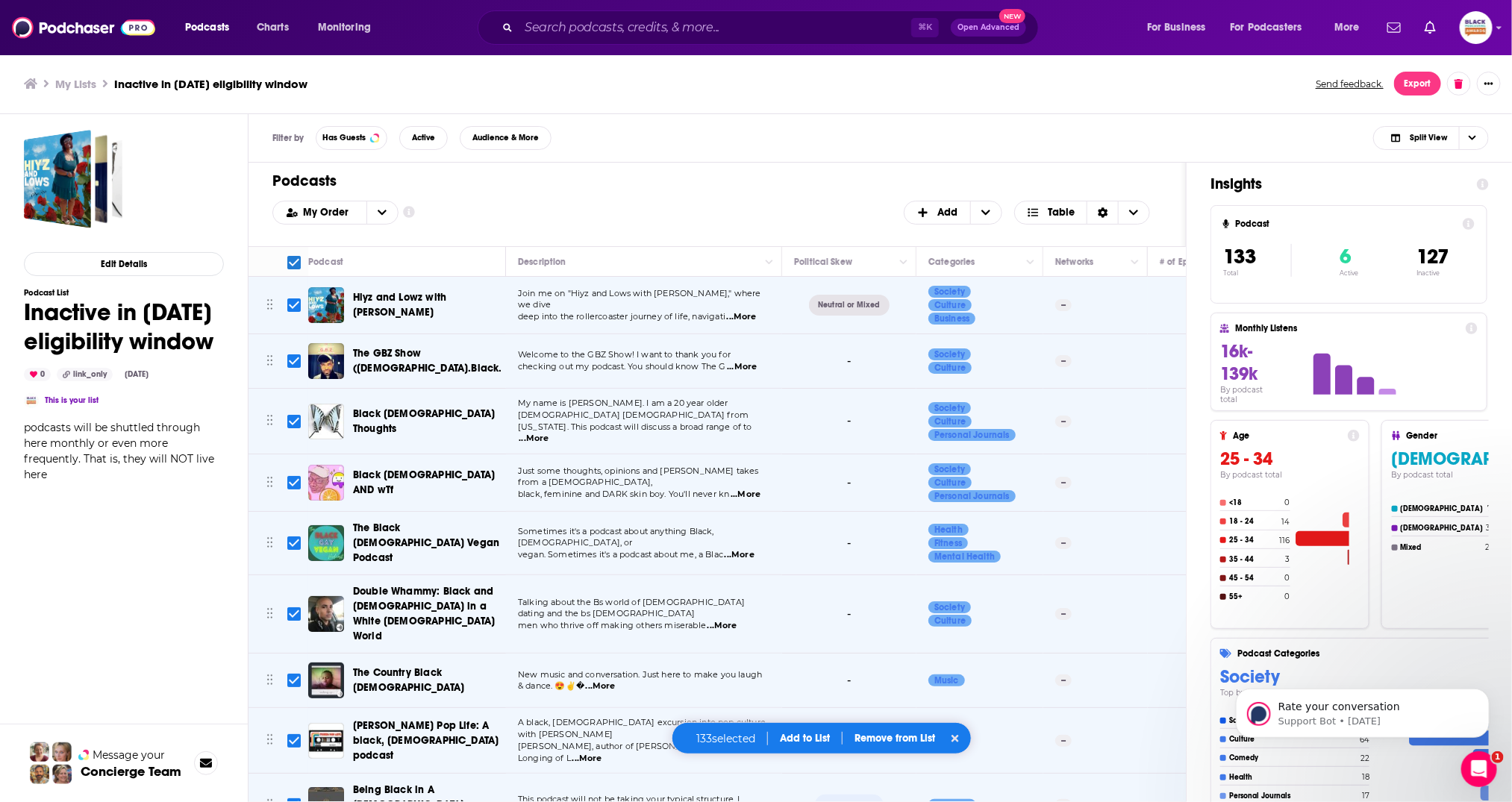
click at [809, 734] on button "Add to List" at bounding box center [804, 738] width 74 height 13
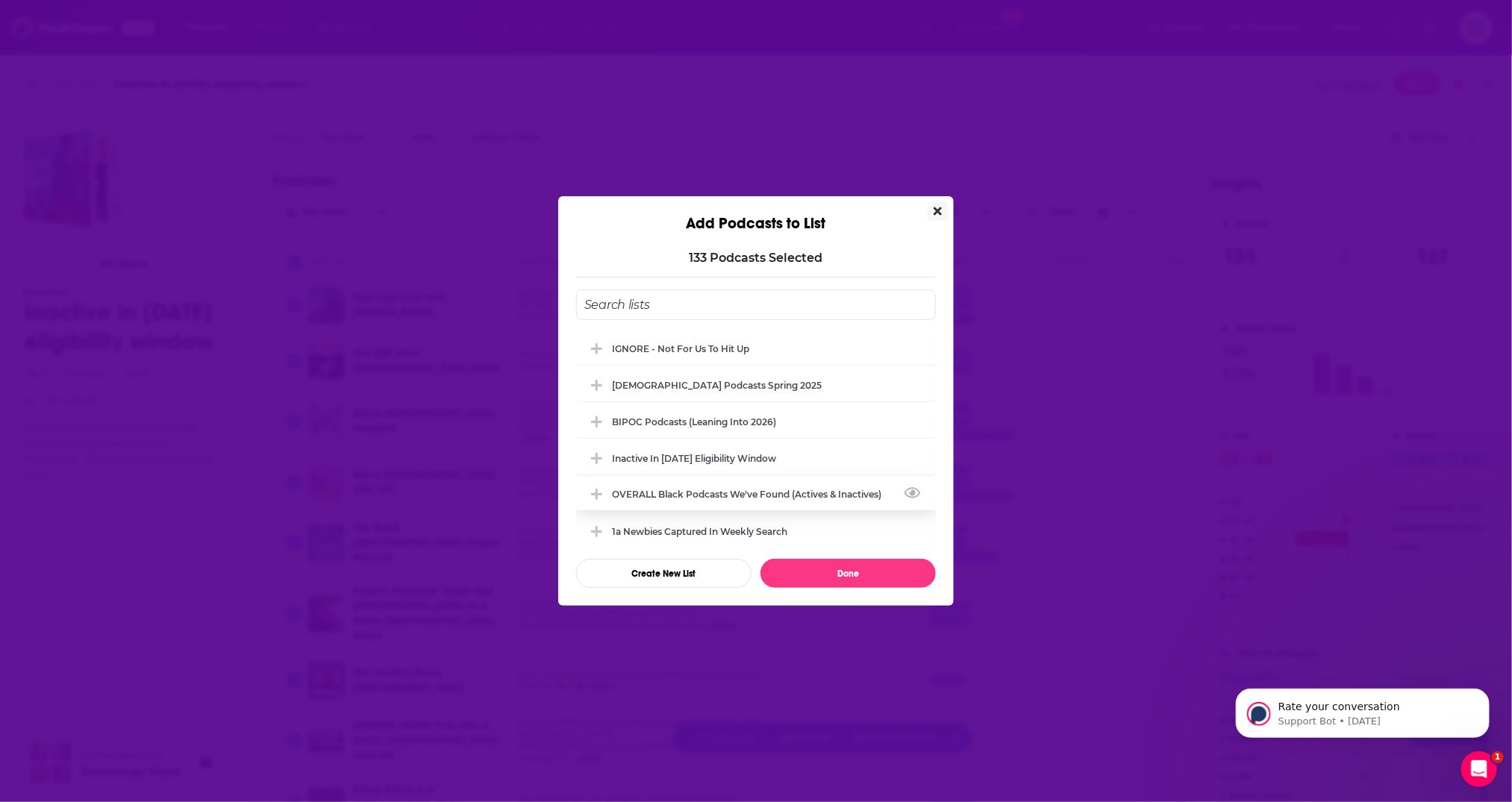
click at [709, 486] on div "OVERALL Black podcasts we've found (actives & inactives)" at bounding box center [756, 493] width 360 height 33
click at [856, 571] on button "Done" at bounding box center [848, 574] width 175 height 29
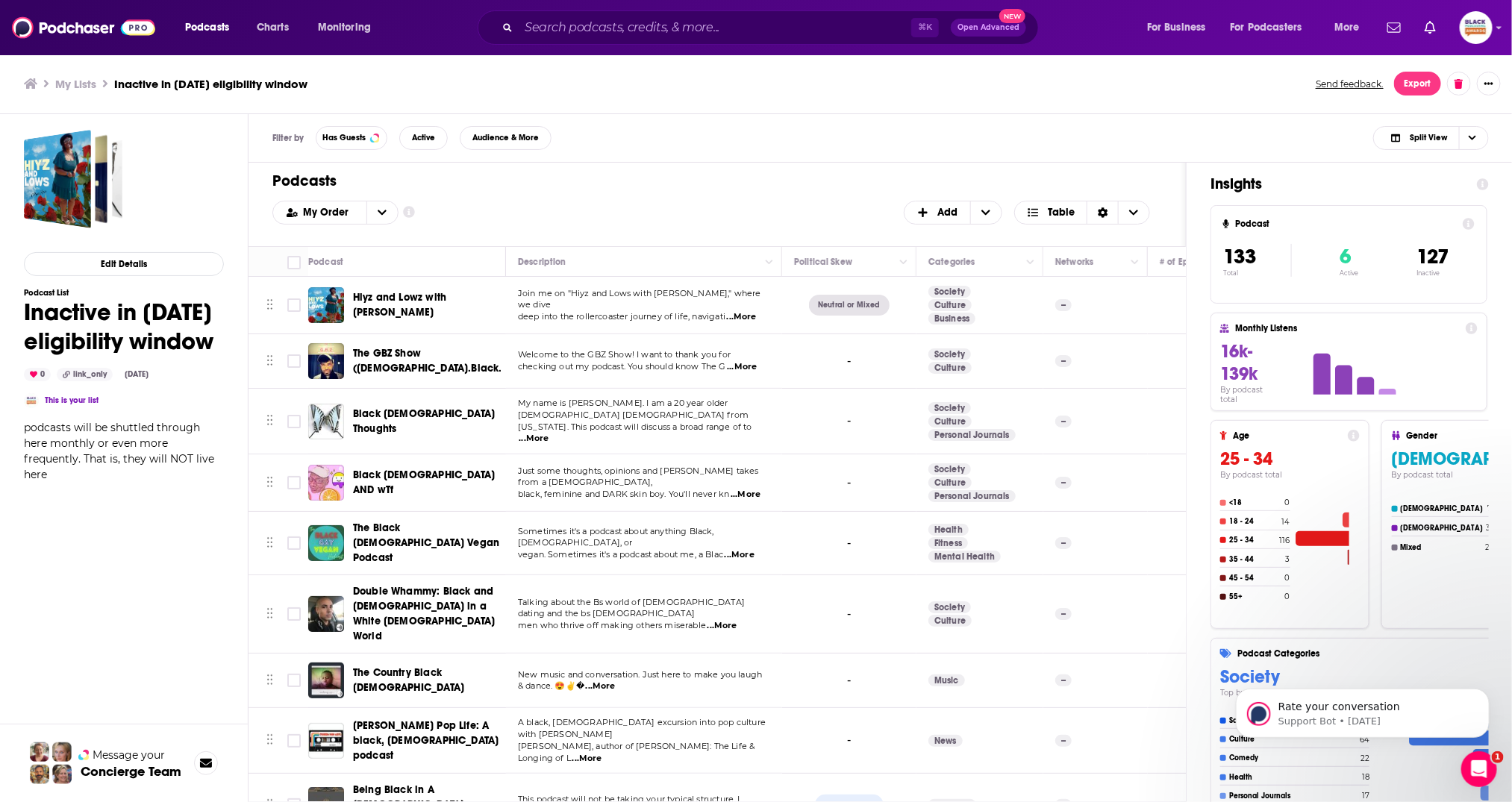
checkbox input "false"
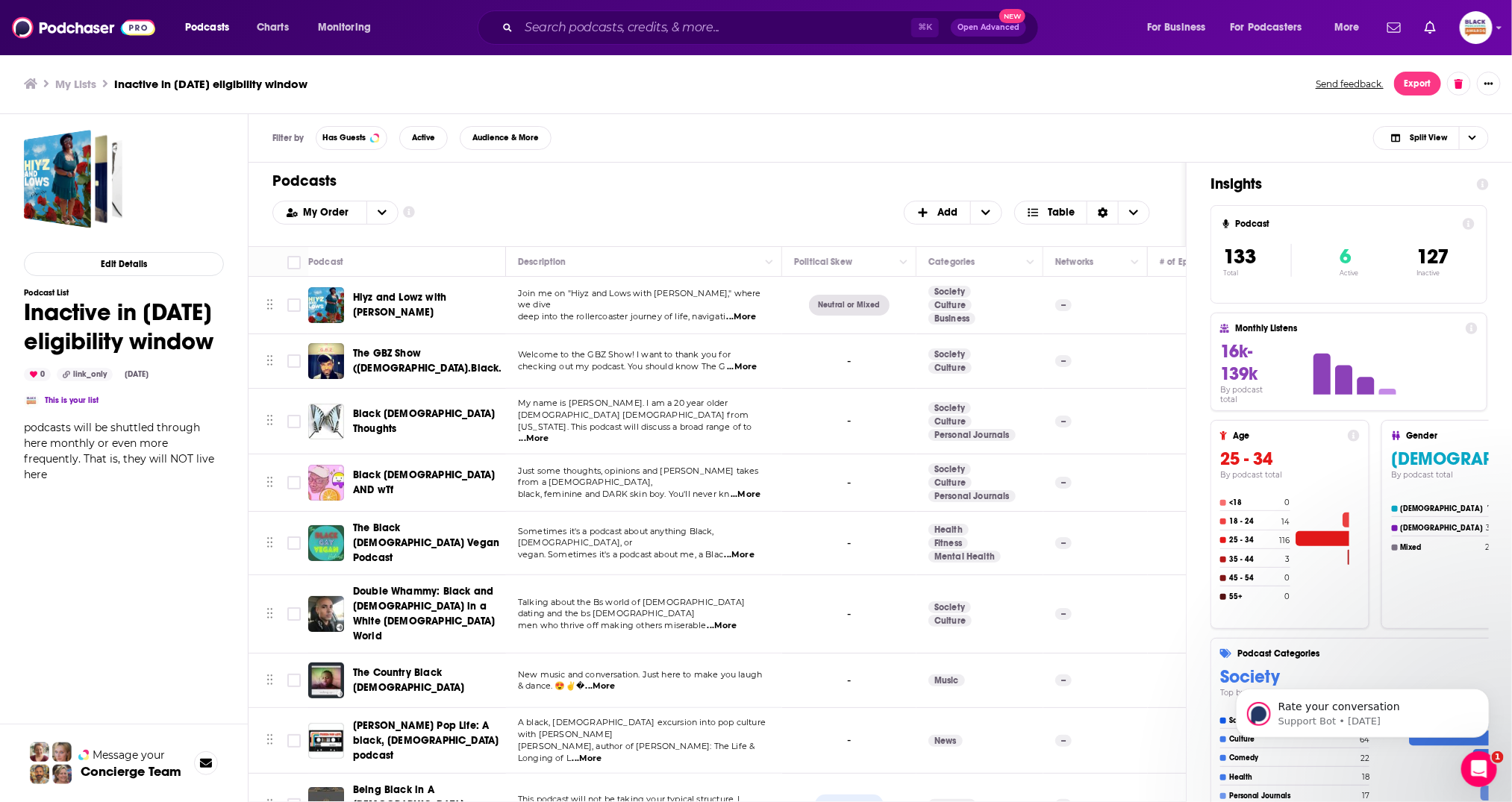
checkbox input "false"
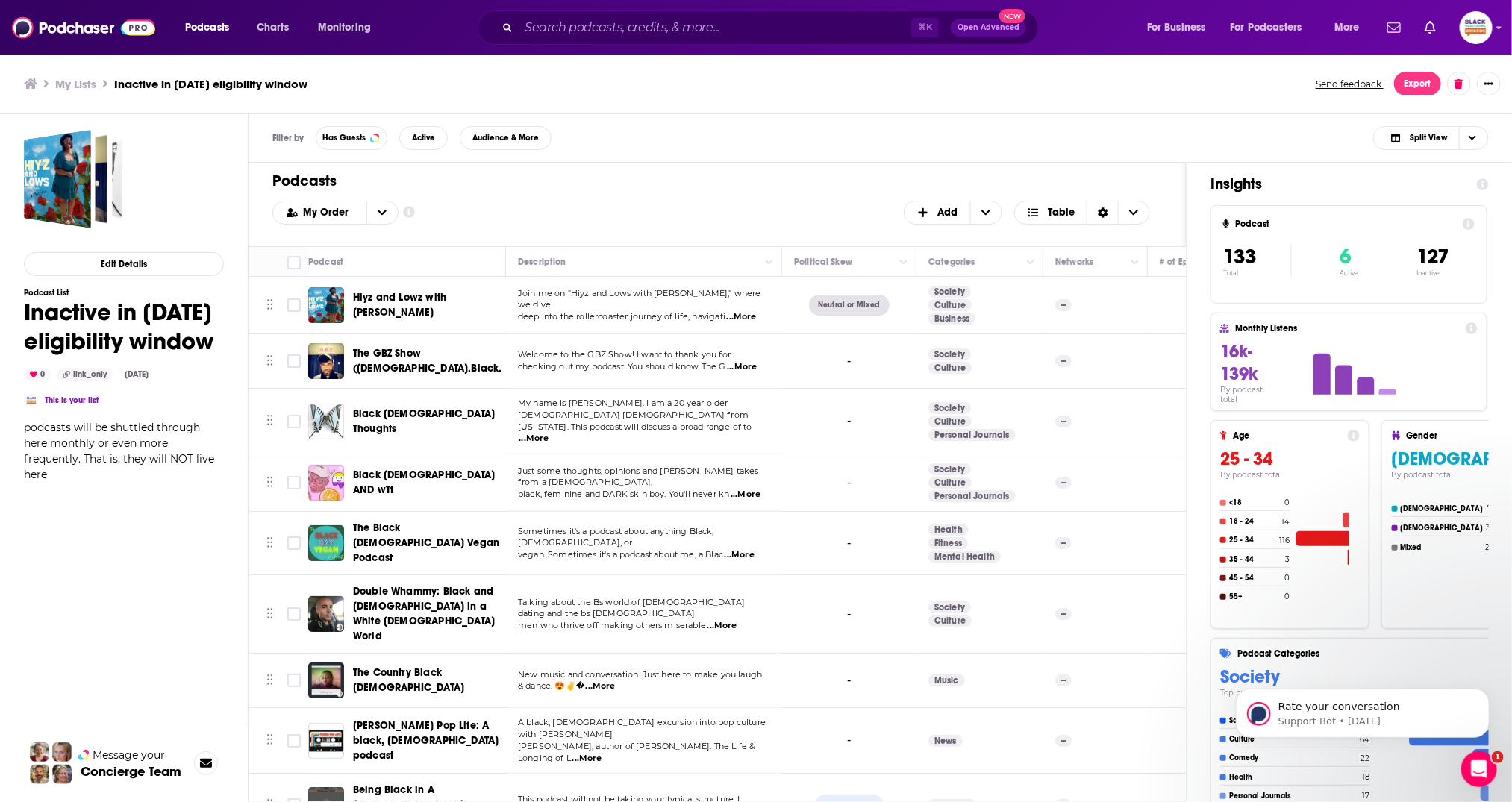
checkbox input "false"
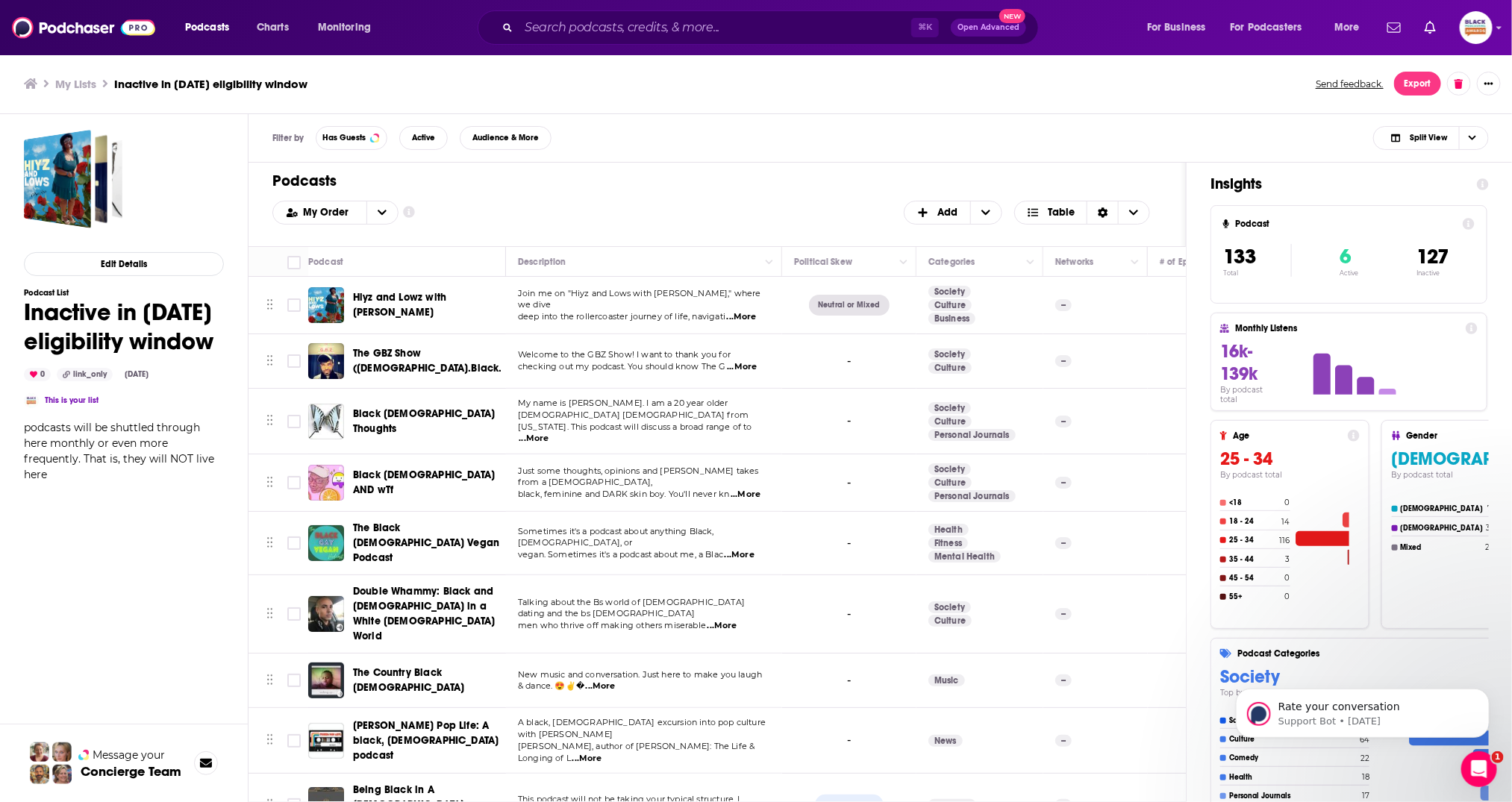
checkbox input "false"
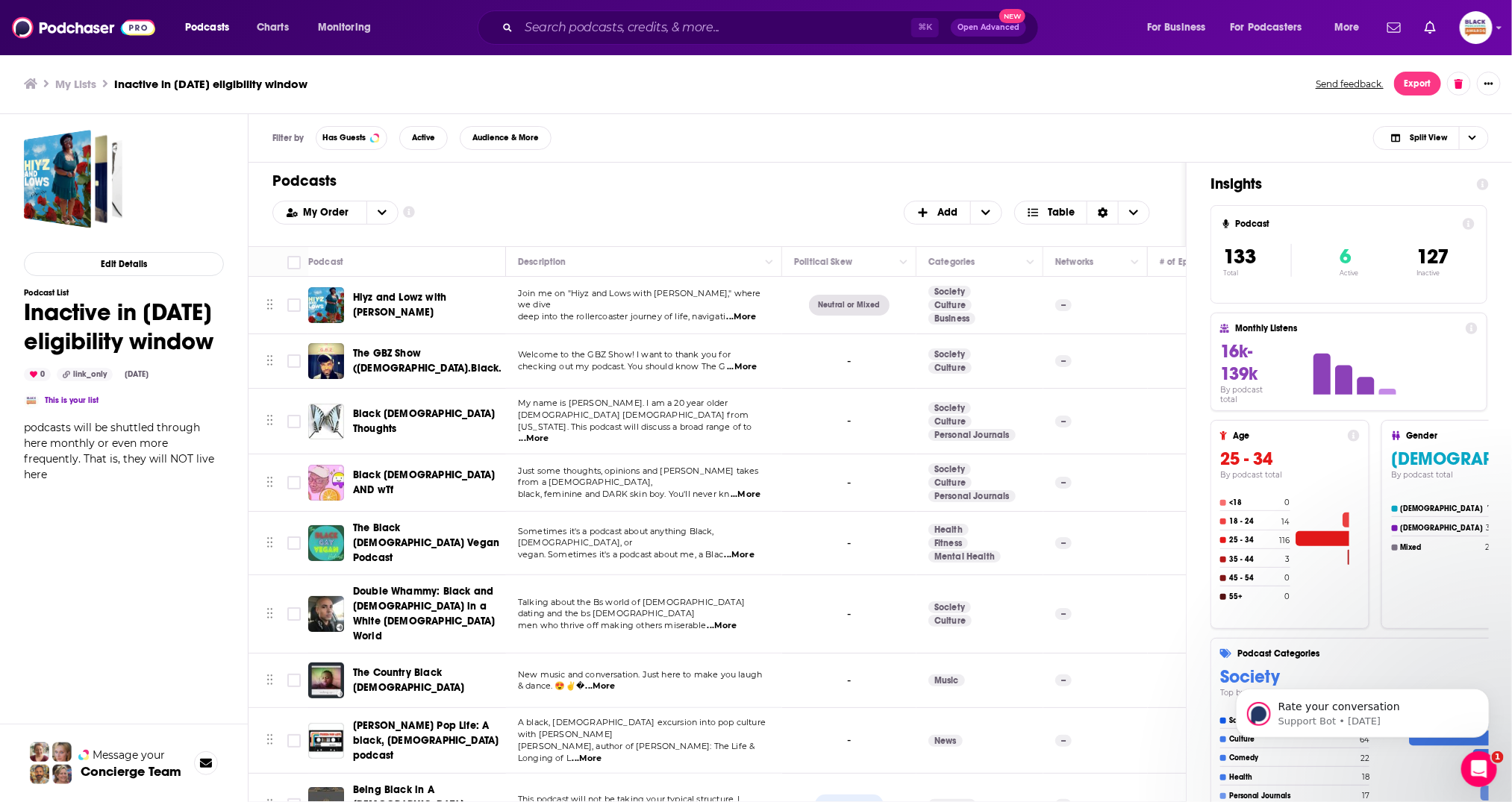
checkbox input "false"
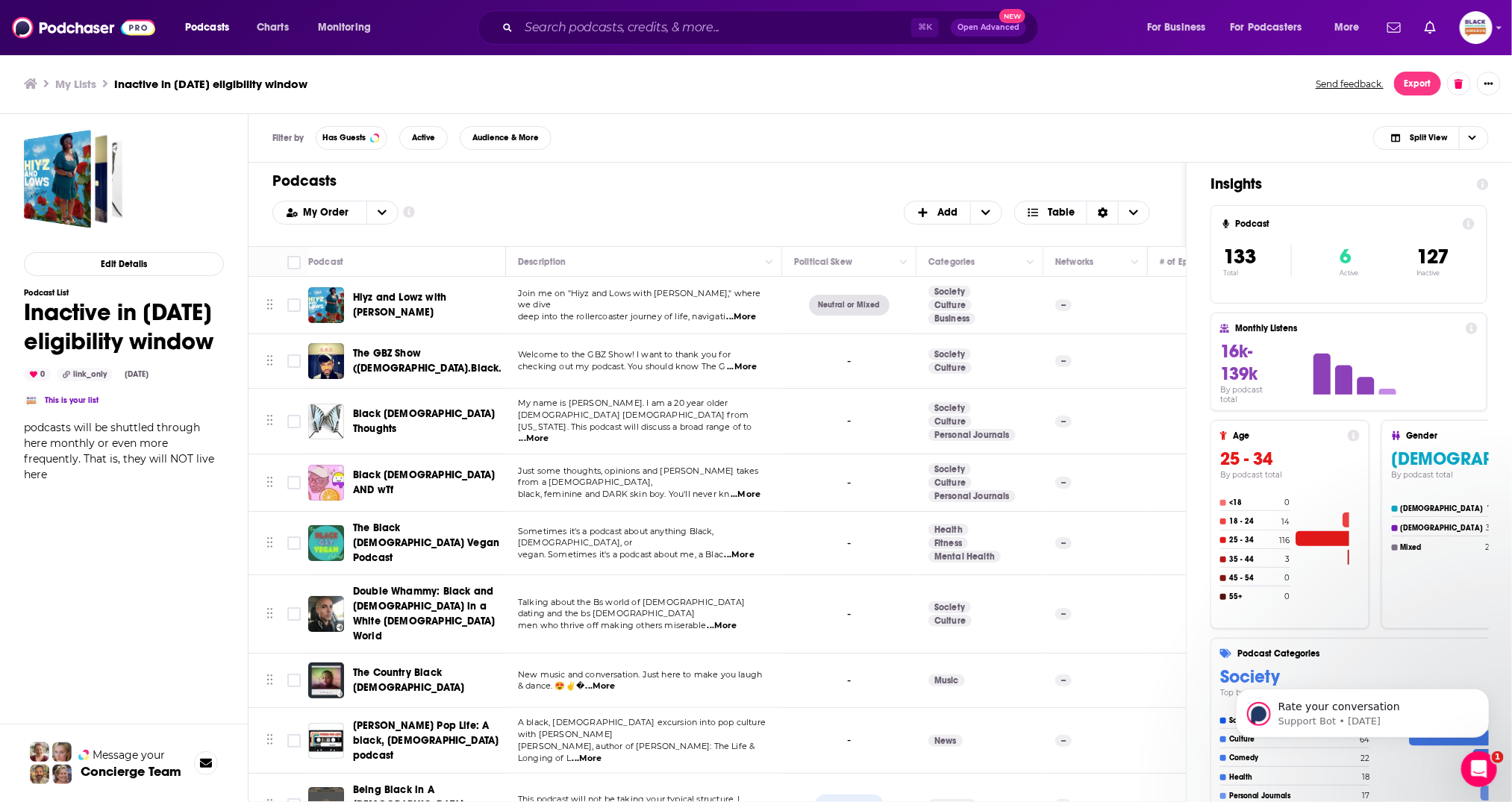
checkbox input "false"
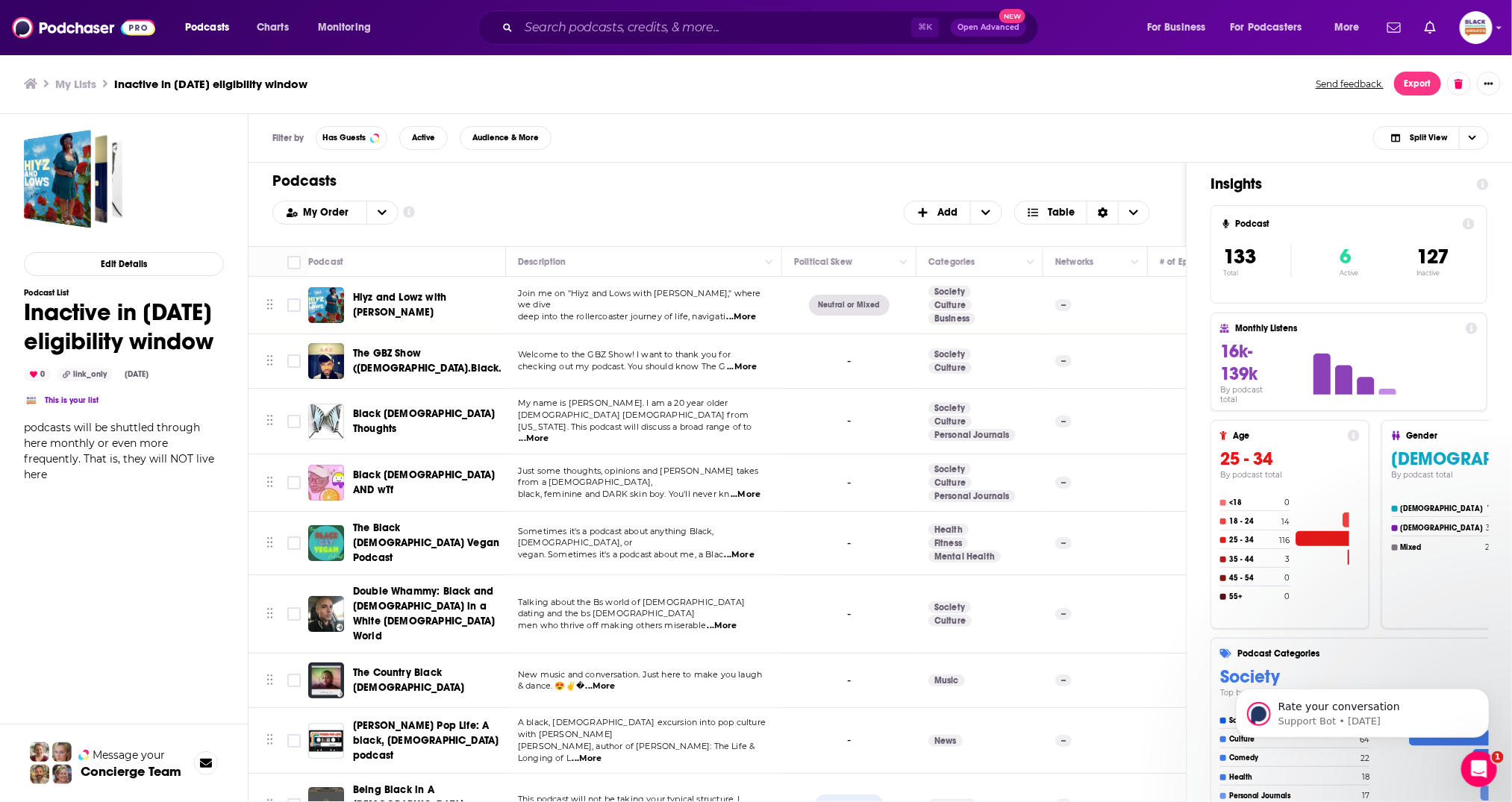
checkbox input "false"
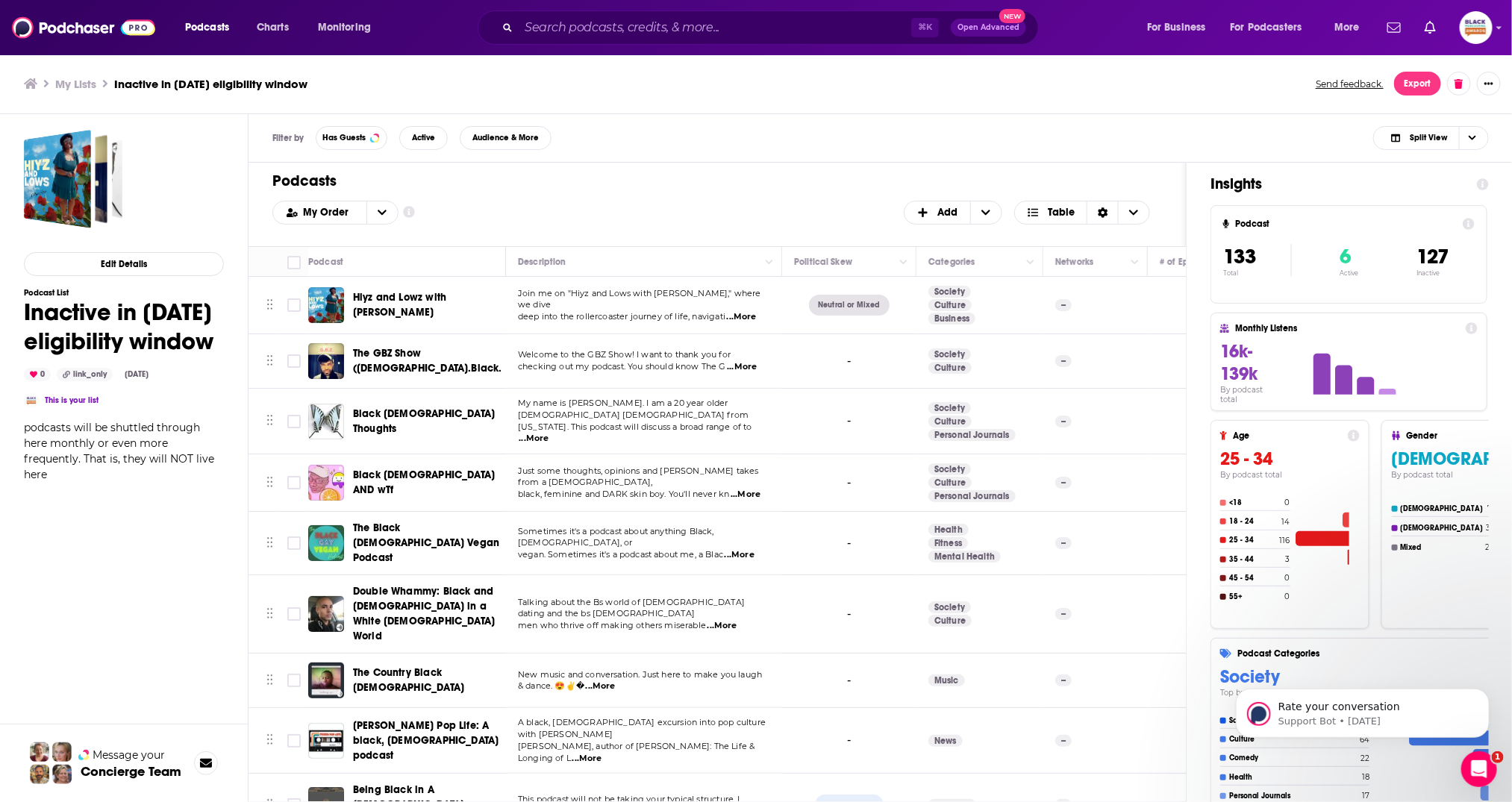
checkbox input "false"
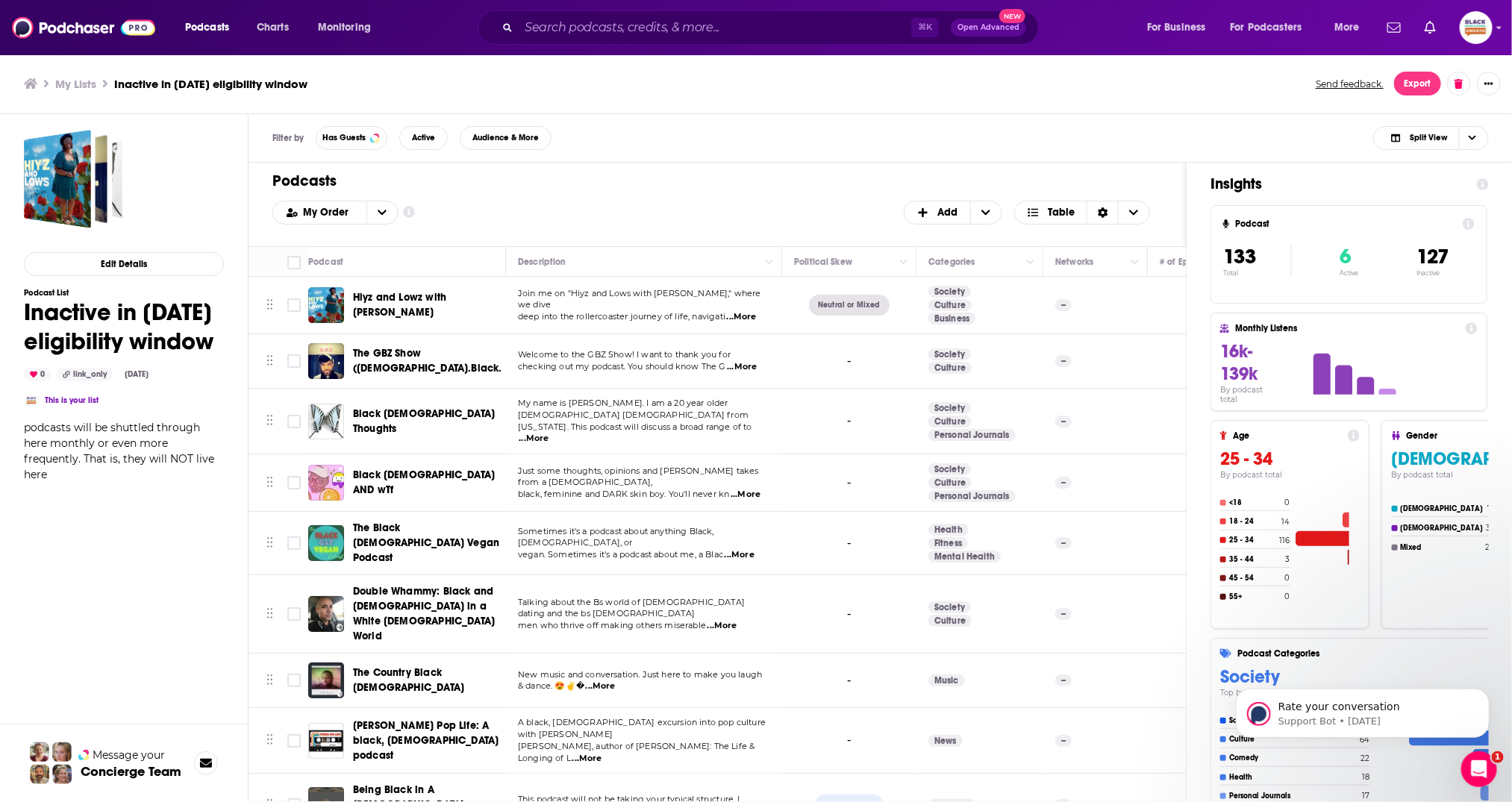
checkbox input "false"
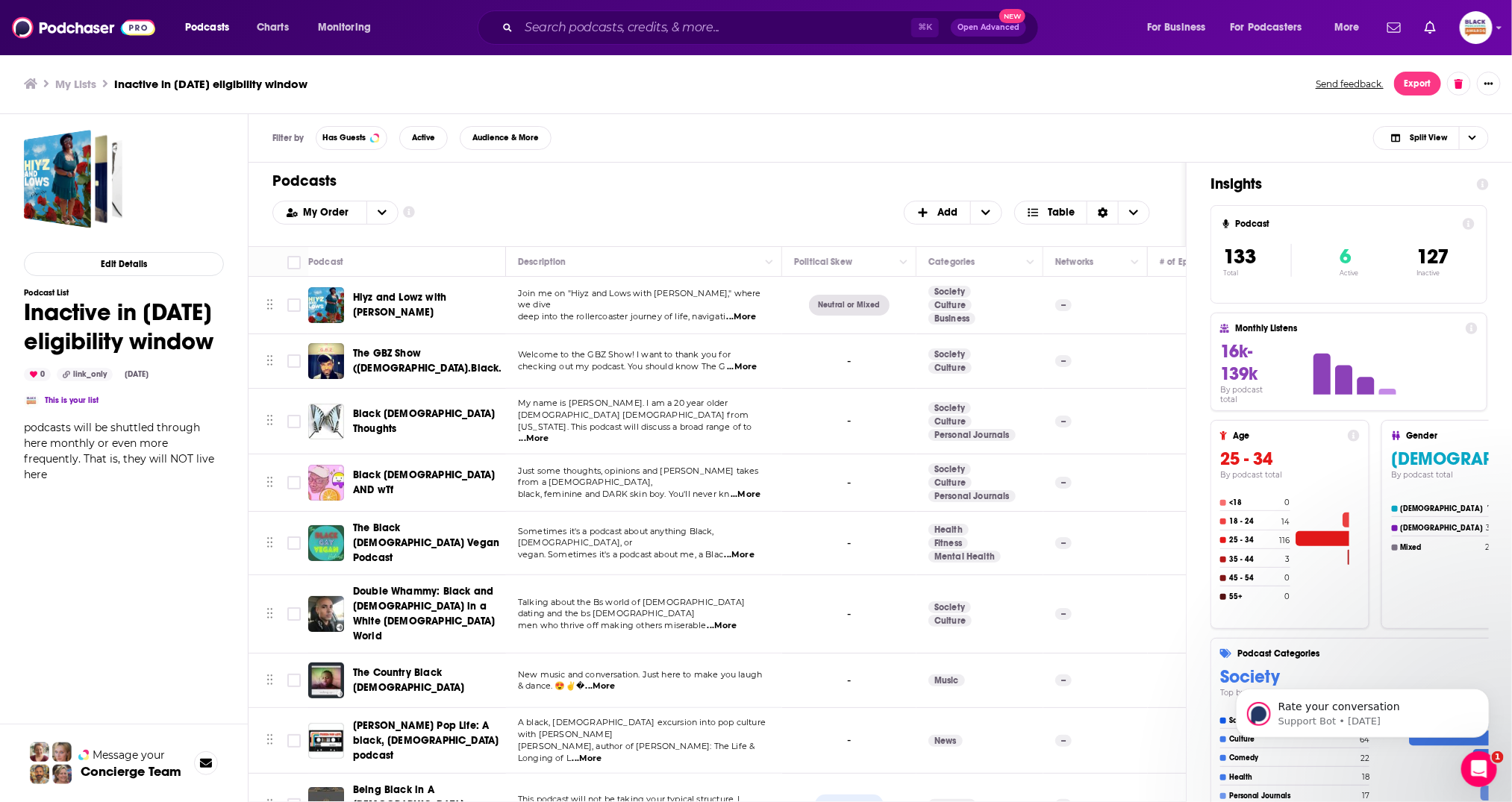
checkbox input "false"
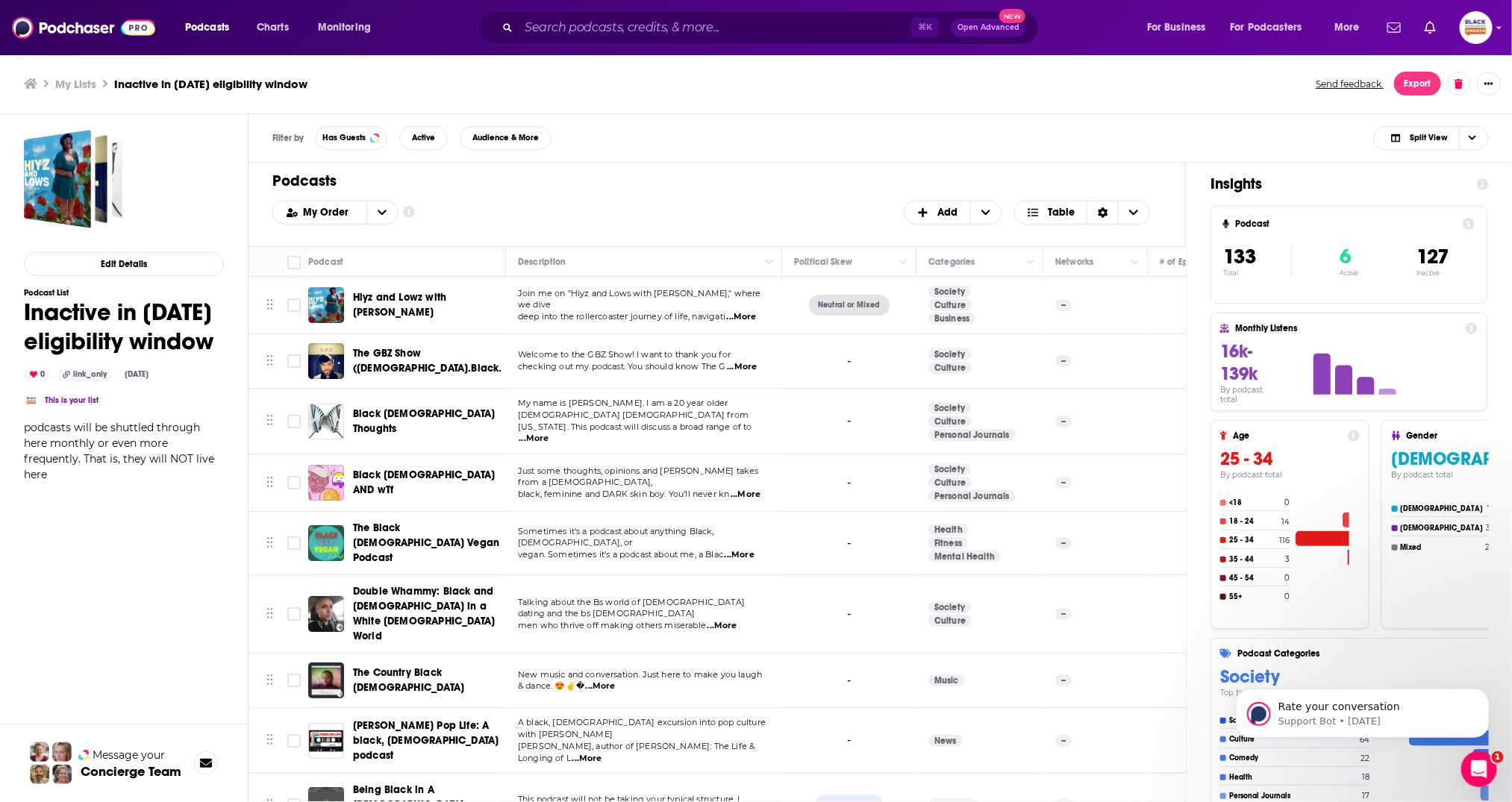
checkbox input "false"
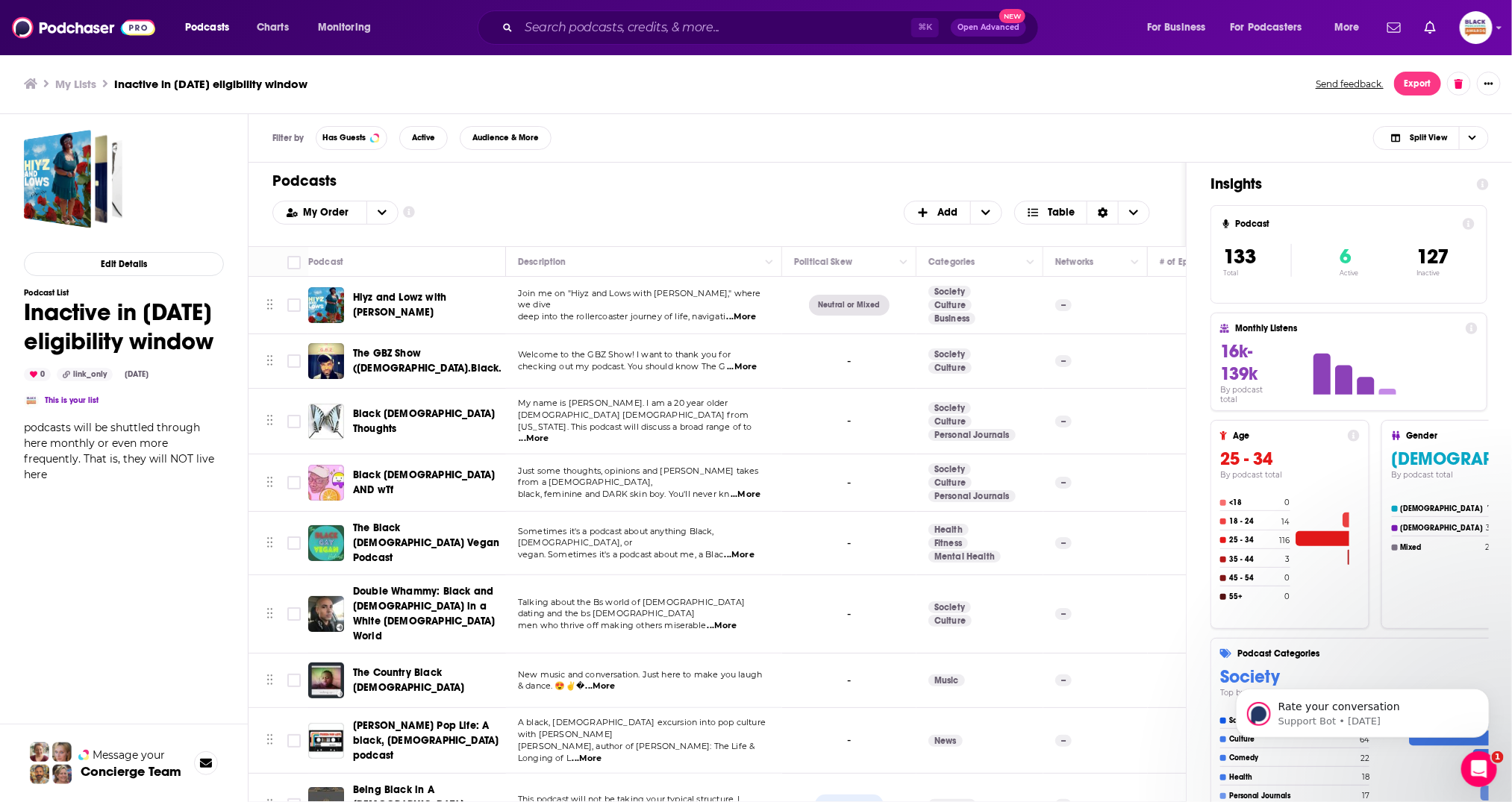
checkbox input "false"
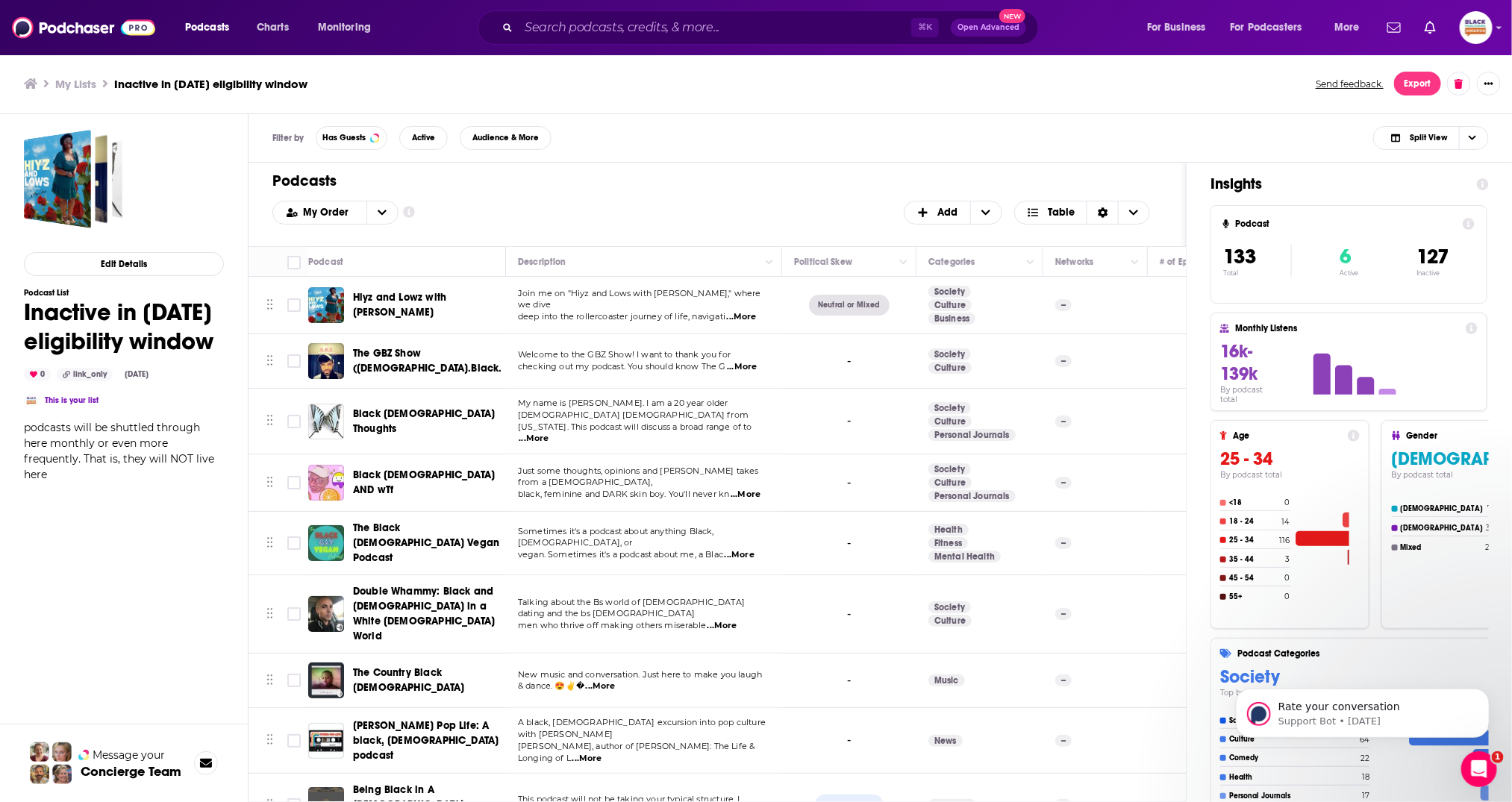
checkbox input "false"
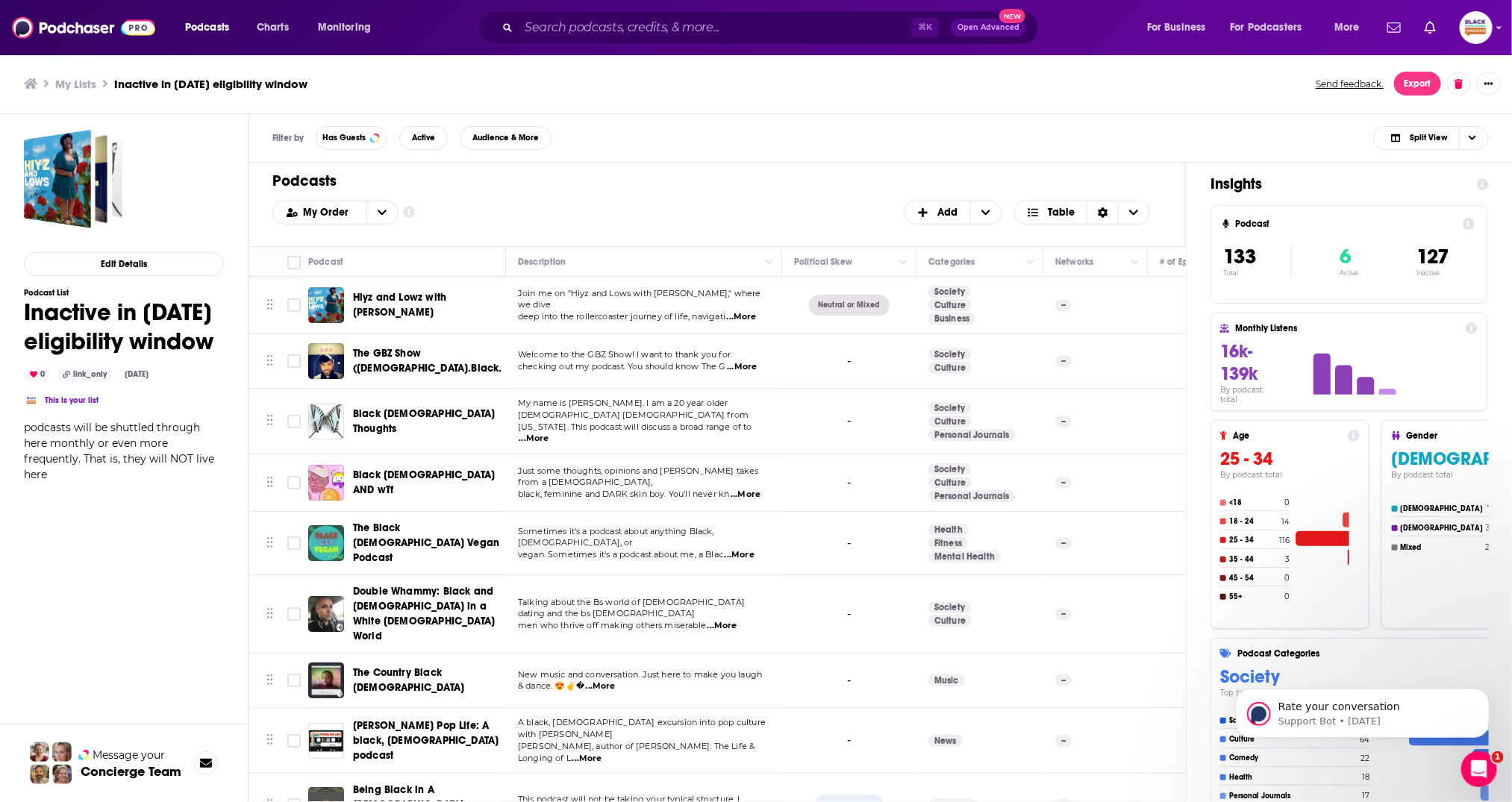
checkbox input "false"
drag, startPoint x: 223, startPoint y: 341, endPoint x: 34, endPoint y: 312, distance: 191.2
click at [16, 317] on div "Edit Details Podcast List Inactive in [DATE] eligibility window 0 link_only [DA…" at bounding box center [112, 513] width 224 height 798
copy h1 "Inactive in [DATE] eligibility window"
click at [303, 263] on icon at bounding box center [293, 262] width 18 height 18
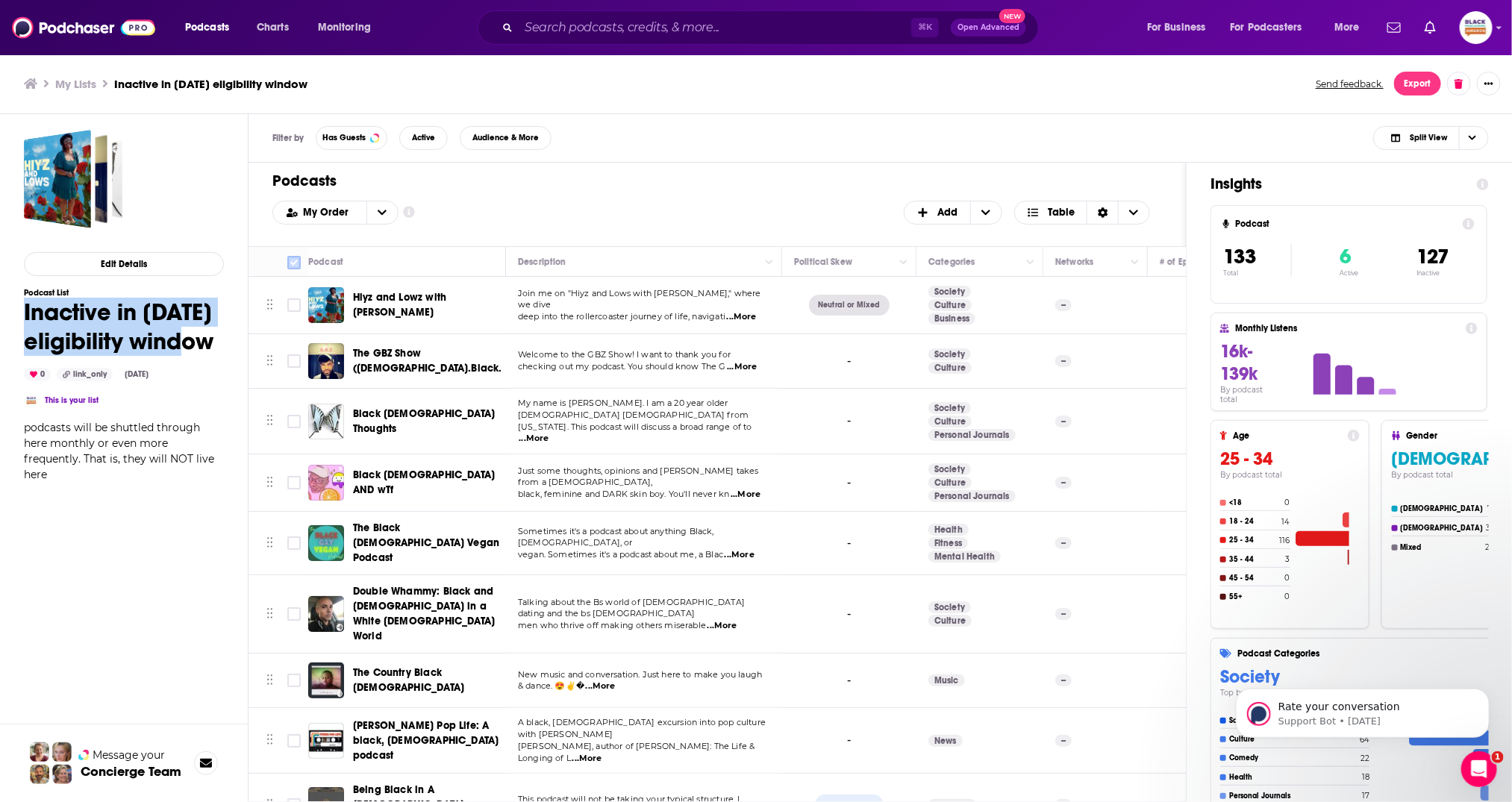
click at [297, 259] on input "Toggle select all" at bounding box center [294, 263] width 14 height 14
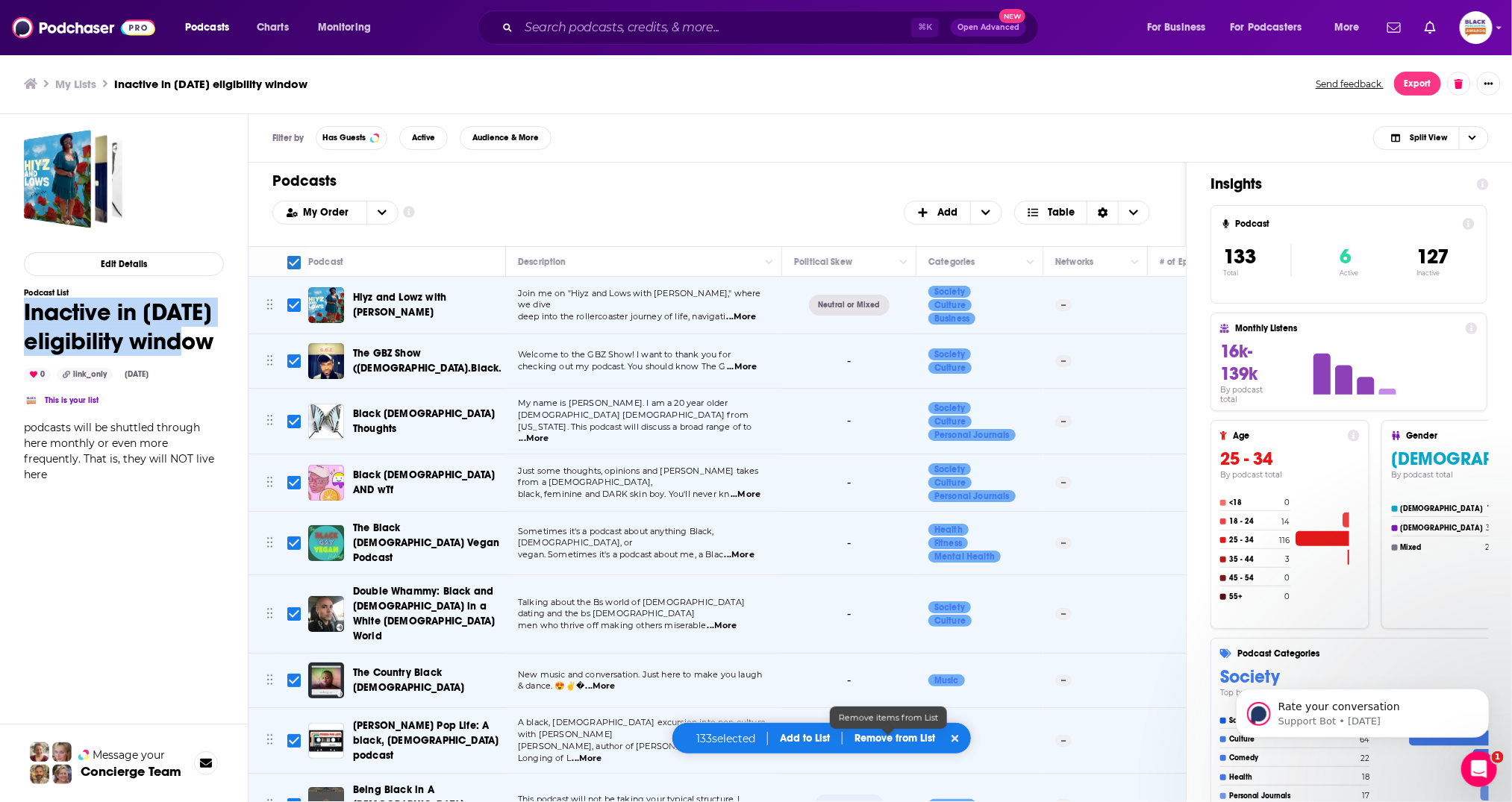
click at [897, 741] on p "Remove from List" at bounding box center [894, 738] width 80 height 13
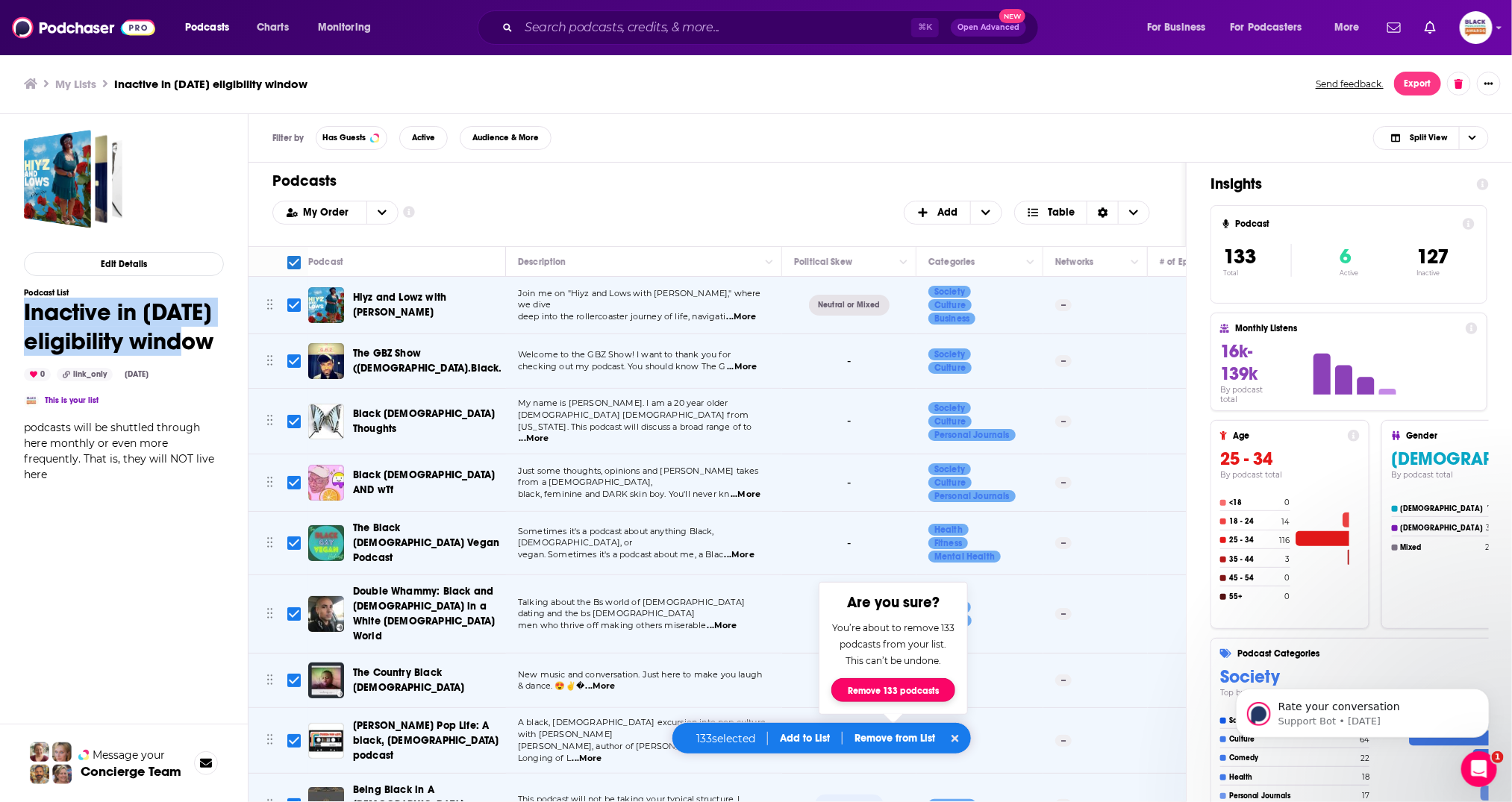
click at [905, 687] on button "Remove 133 podcasts" at bounding box center [893, 689] width 124 height 24
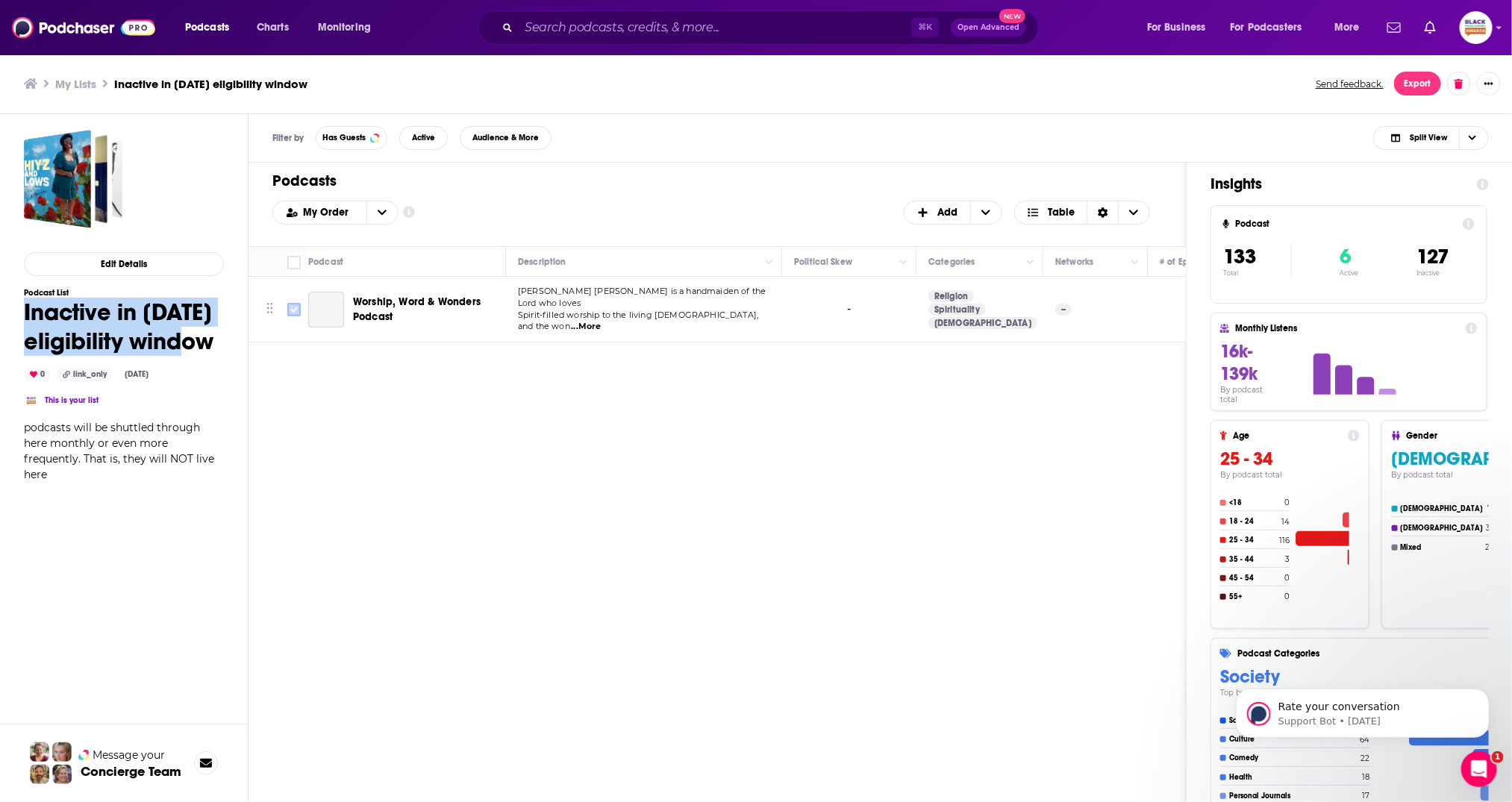
click at [293, 303] on input "Toggle select row" at bounding box center [294, 309] width 14 height 14
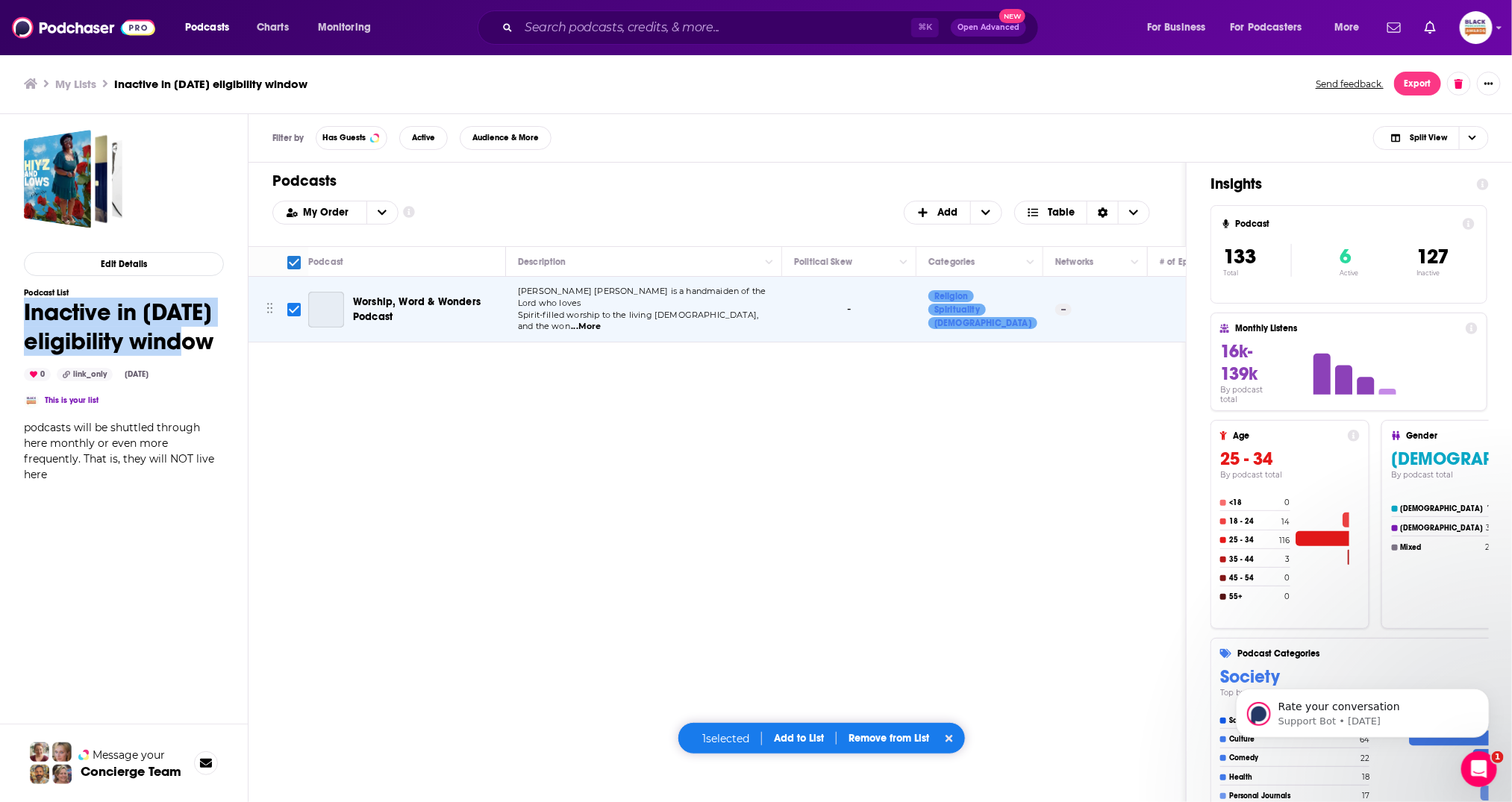
click at [802, 743] on button "Add to List" at bounding box center [799, 738] width 74 height 13
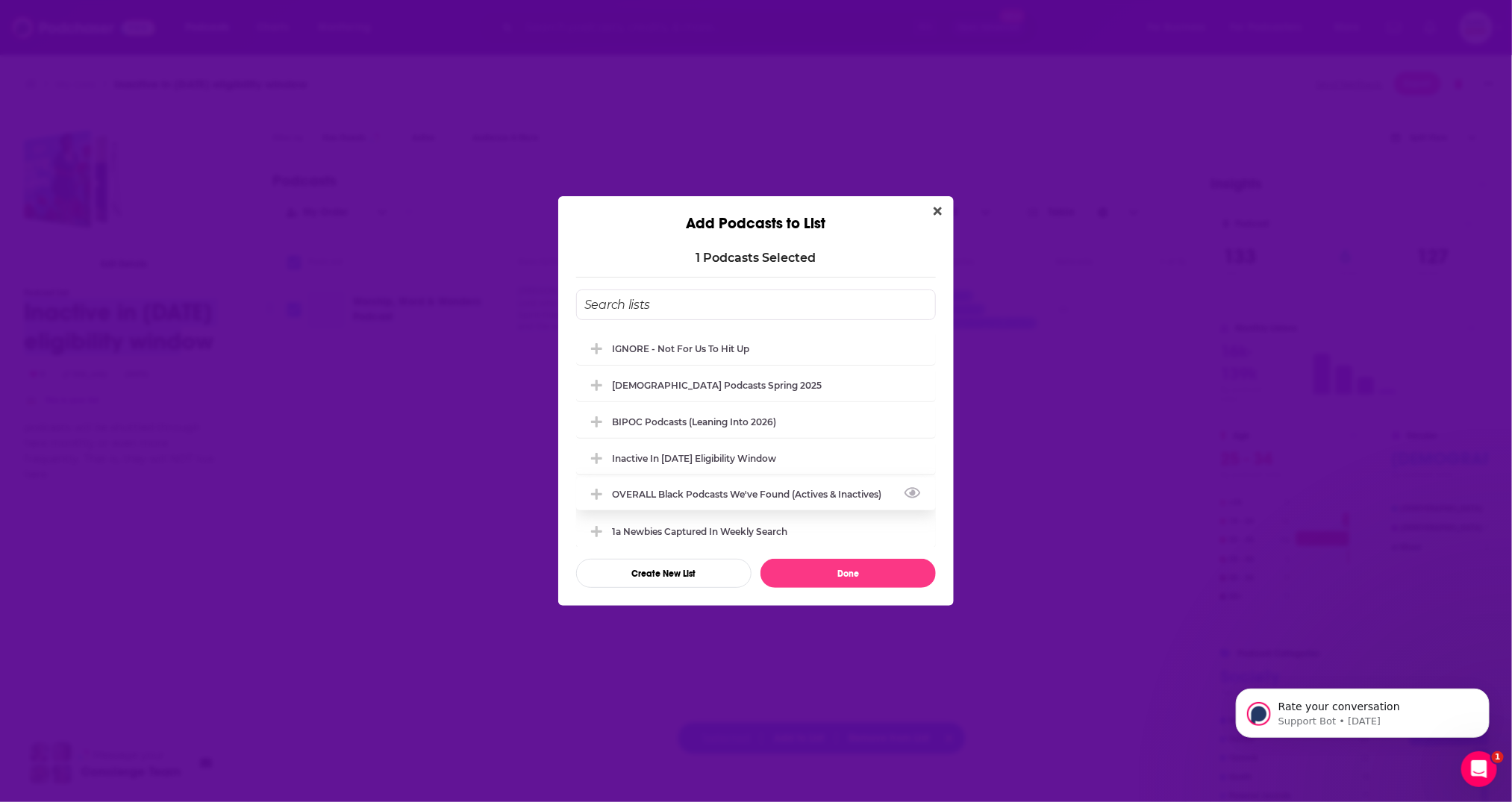
click at [678, 489] on div "OVERALL Black podcasts we've found (actives & inactives)" at bounding box center [751, 494] width 278 height 11
click at [872, 573] on button "Done" at bounding box center [848, 574] width 175 height 29
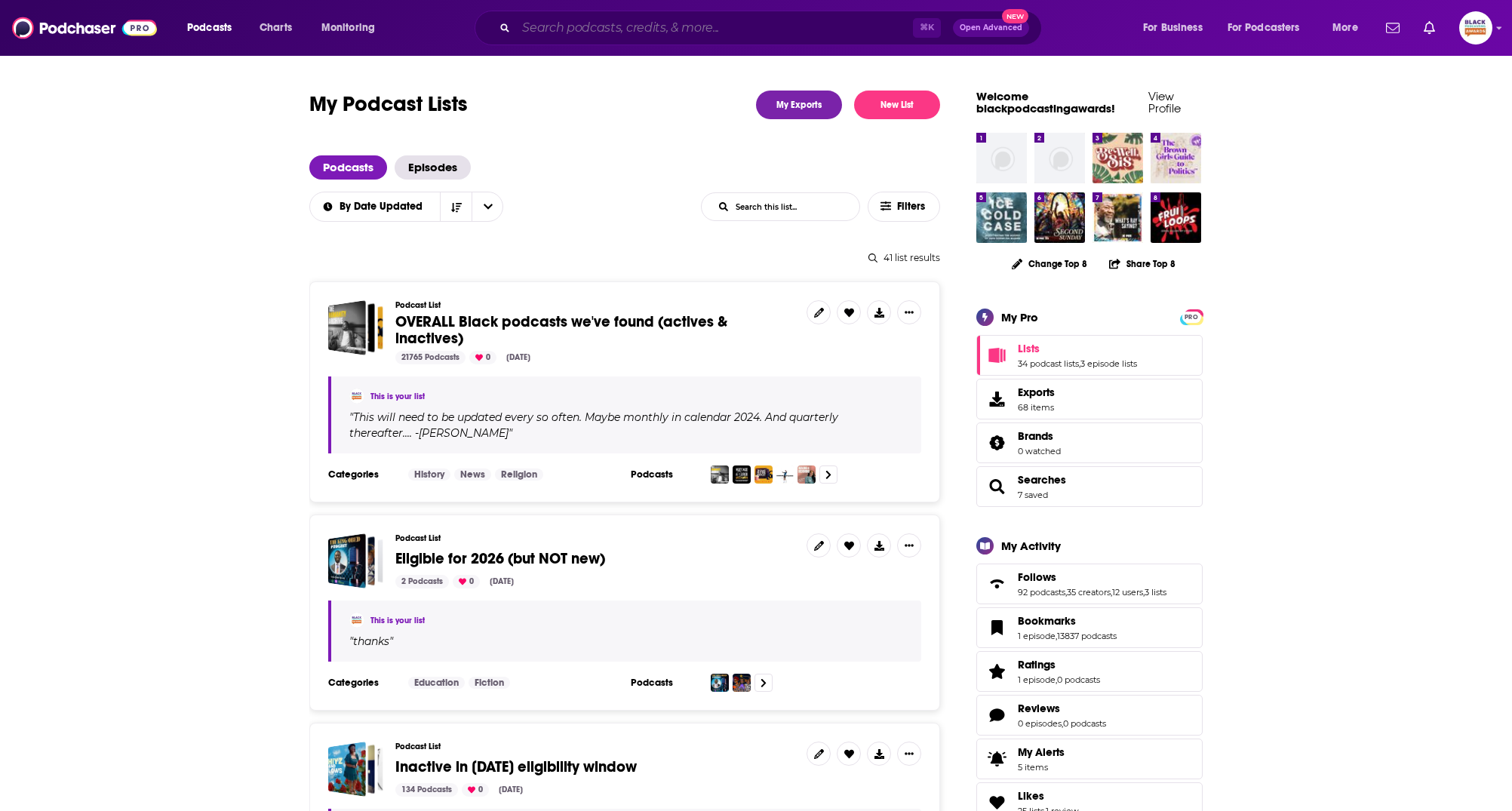
click at [619, 30] on input "Search podcasts, credits, & more..." at bounding box center [714, 27] width 397 height 24
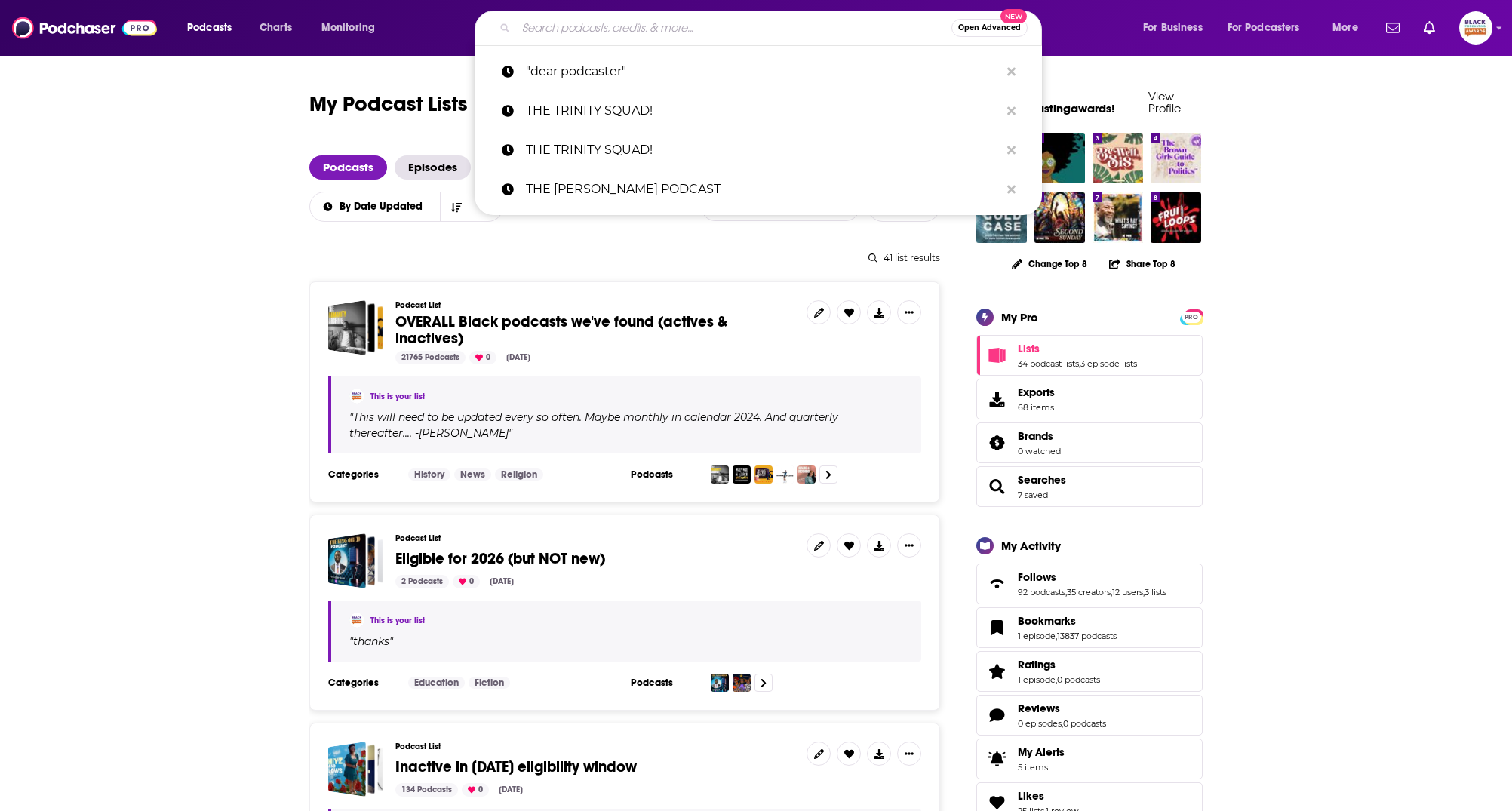
paste input "Hi Gina 👋🏾 Demetrius here, co-founder of Black Podcasting Awards. I’m thinking …"
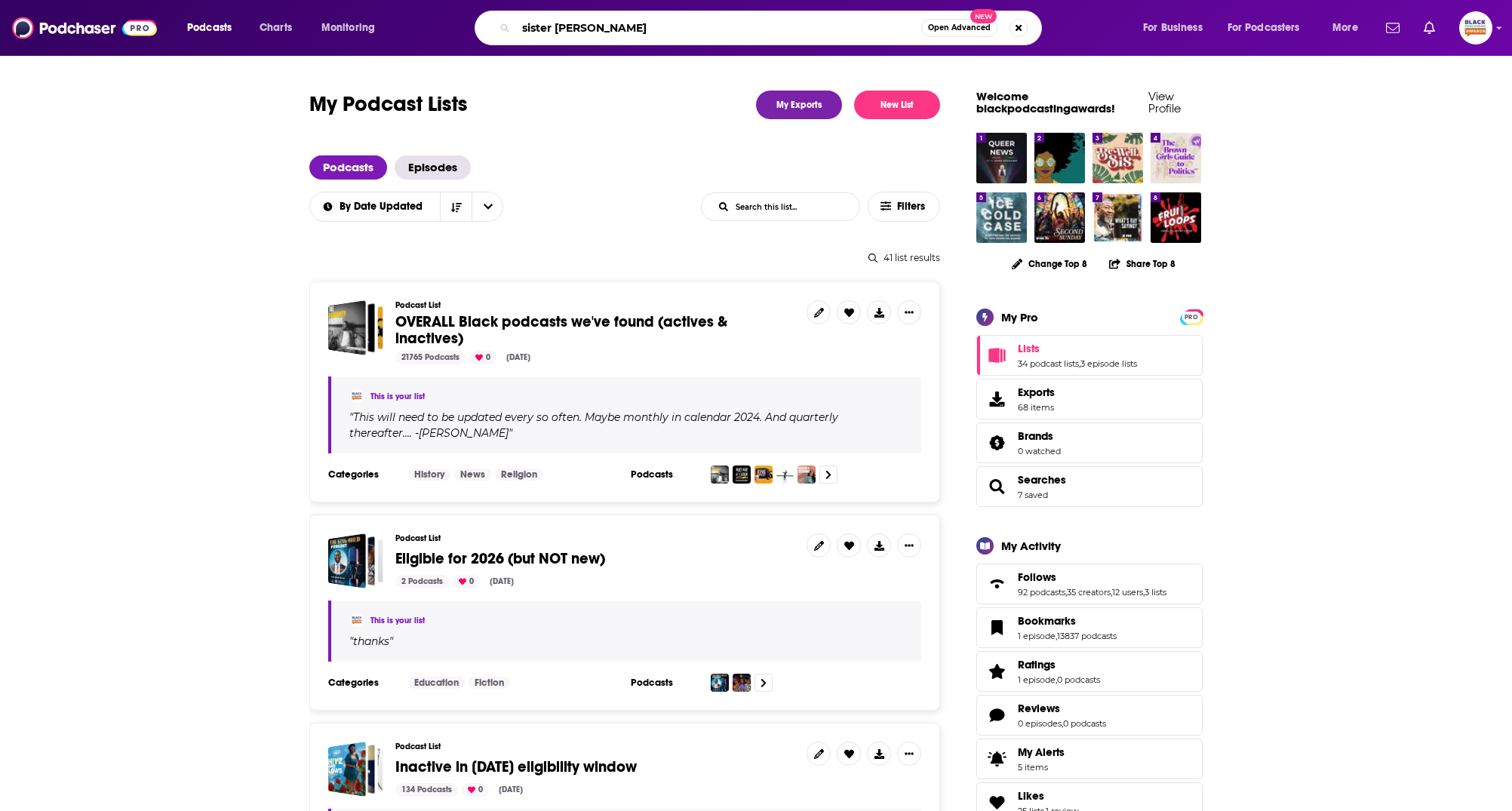
type input "sister station"
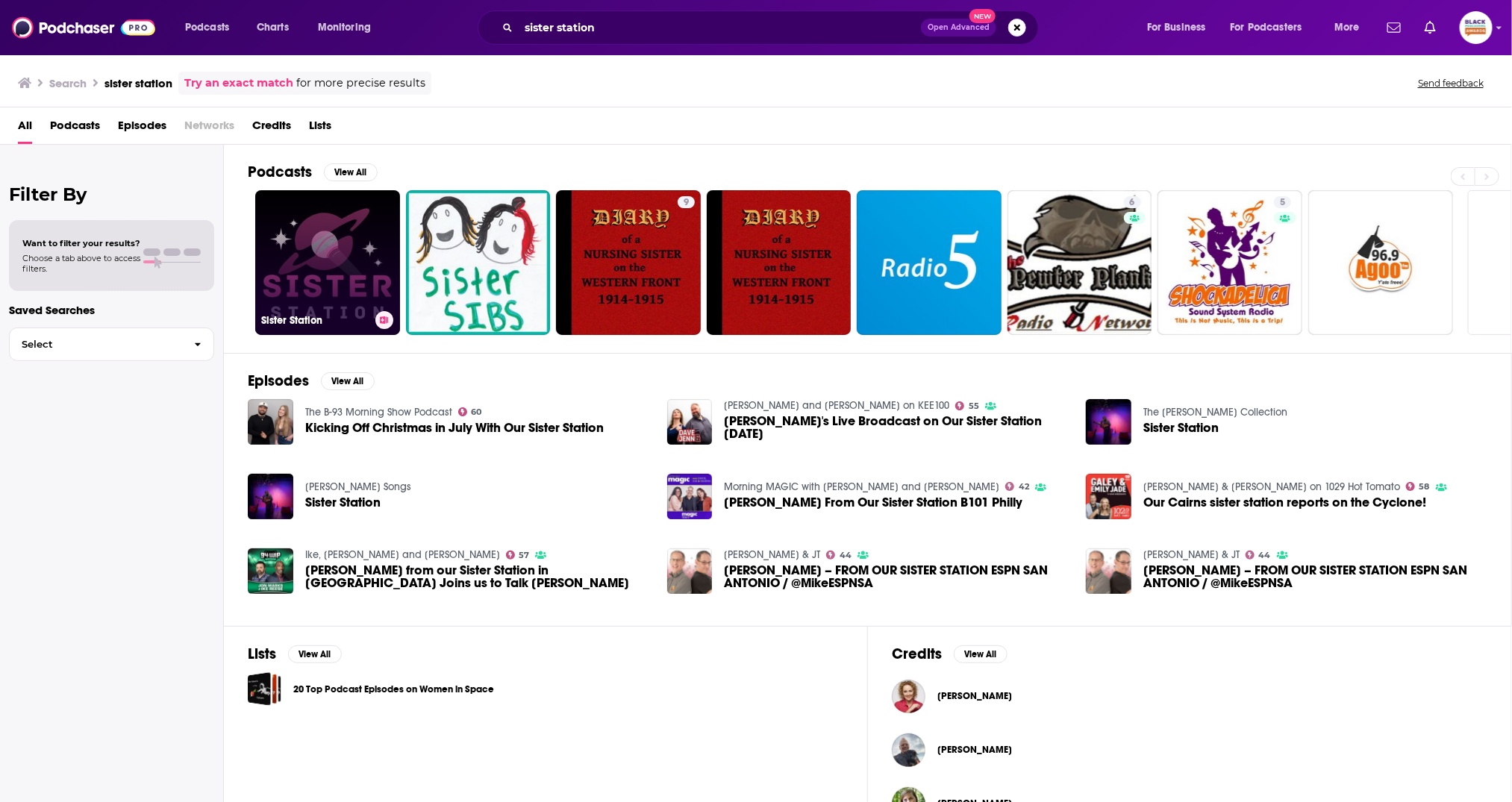
click at [352, 214] on link "Sister Station" at bounding box center [327, 262] width 145 height 145
